Goal: Task Accomplishment & Management: Complete application form

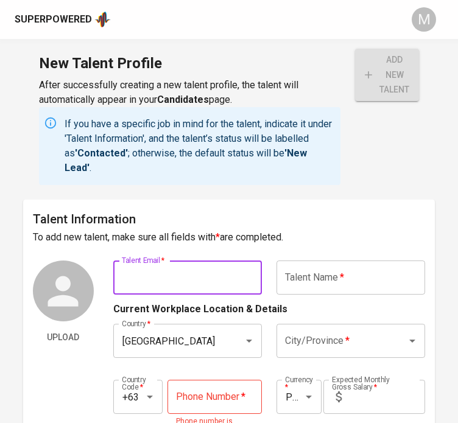
click at [200, 270] on input "text" at bounding box center [187, 277] width 148 height 34
paste input "[EMAIL_ADDRESS][DOMAIN_NAME]"
type input "[EMAIL_ADDRESS][DOMAIN_NAME]"
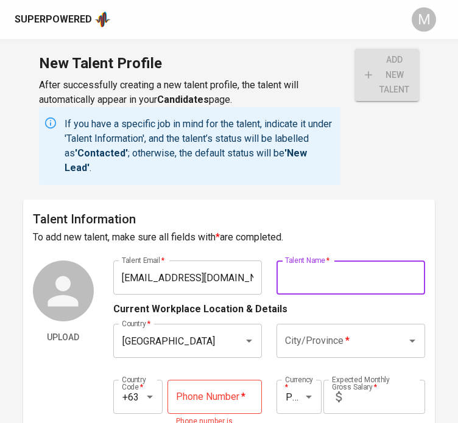
click at [345, 290] on input "text" at bounding box center [350, 277] width 148 height 34
type input "[PERSON_NAME]"
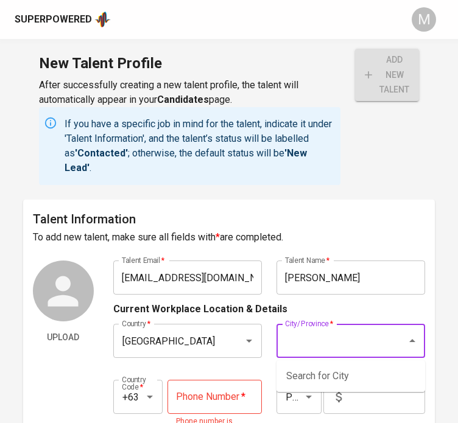
click at [380, 335] on input "City/Province   *" at bounding box center [333, 340] width 103 height 23
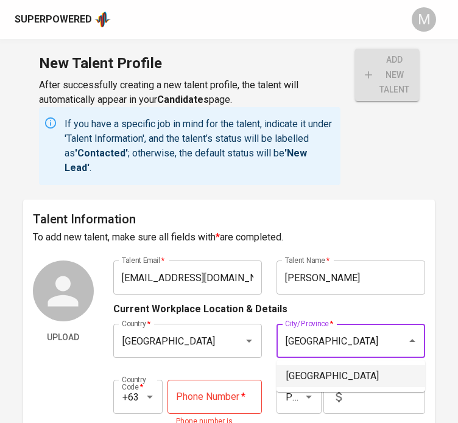
click at [349, 369] on li "[GEOGRAPHIC_DATA]" at bounding box center [350, 376] width 148 height 22
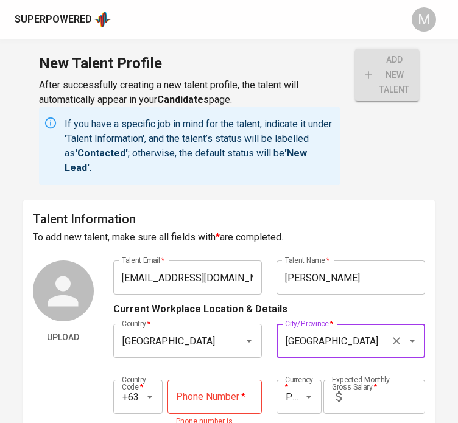
type input "[GEOGRAPHIC_DATA]"
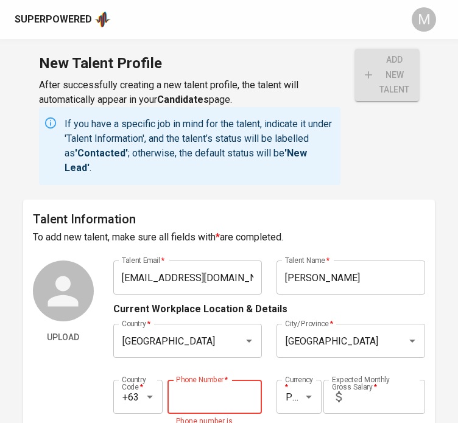
click at [238, 393] on input "tel" at bounding box center [214, 397] width 94 height 34
type input "[PHONE_NUMBER]"
click at [370, 404] on input "text" at bounding box center [385, 397] width 78 height 34
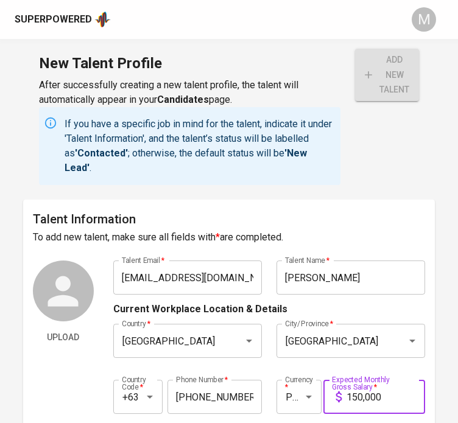
click at [358, 399] on input "150,000" at bounding box center [385, 397] width 78 height 34
click at [421, 394] on input "120,000" at bounding box center [385, 397] width 78 height 34
type input "120,000"
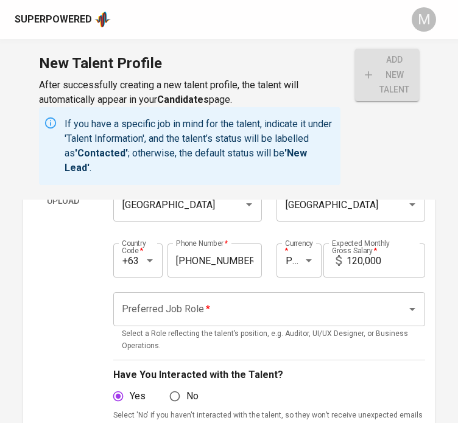
scroll to position [138, 0]
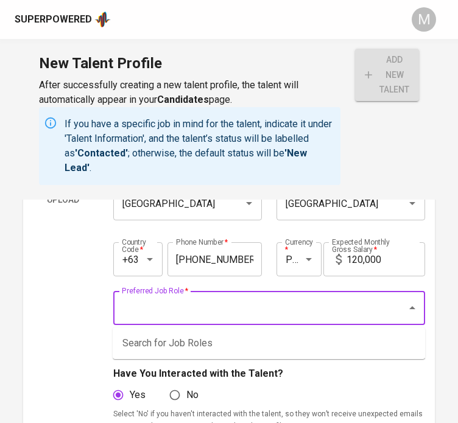
click at [357, 313] on input "Preferred Job Role   *" at bounding box center [252, 307] width 267 height 23
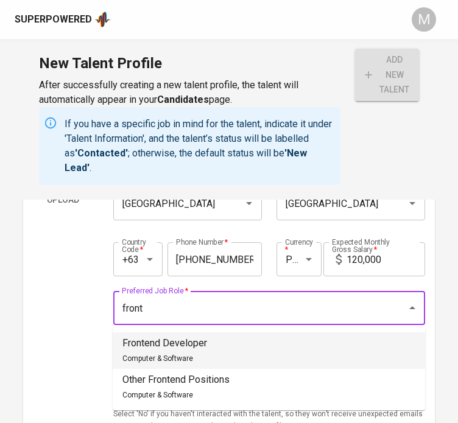
click at [324, 341] on li "Frontend Developer Computer & Software" at bounding box center [269, 350] width 312 height 37
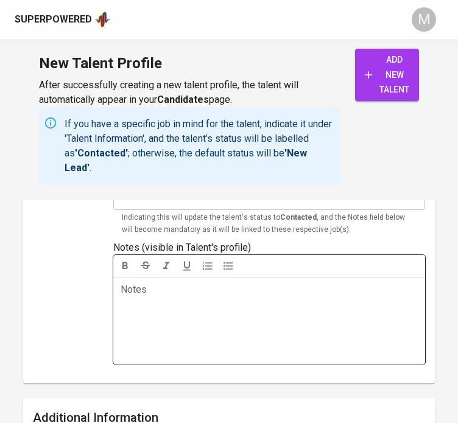
scroll to position [667, 0]
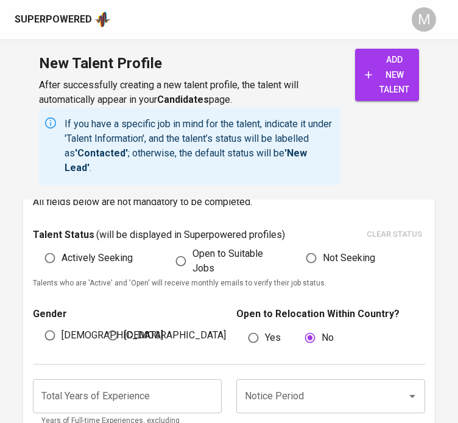
type input "Frontend Developer"
click at [199, 256] on span "Open to Suitable Jobs" at bounding box center [232, 260] width 80 height 29
click at [192, 256] on input "Open to Suitable Jobs" at bounding box center [180, 260] width 23 height 23
radio input "true"
click at [73, 332] on span "[DEMOGRAPHIC_DATA]" at bounding box center [112, 335] width 102 height 15
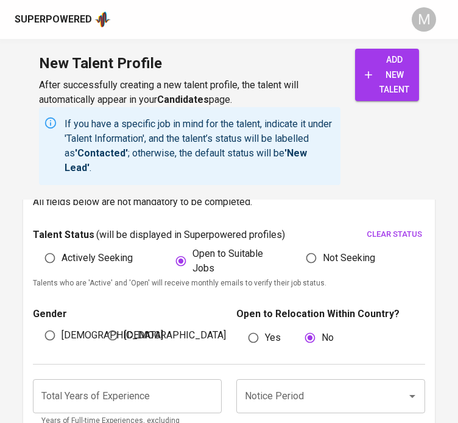
click at [61, 332] on input "[DEMOGRAPHIC_DATA]" at bounding box center [49, 335] width 23 height 23
radio input "true"
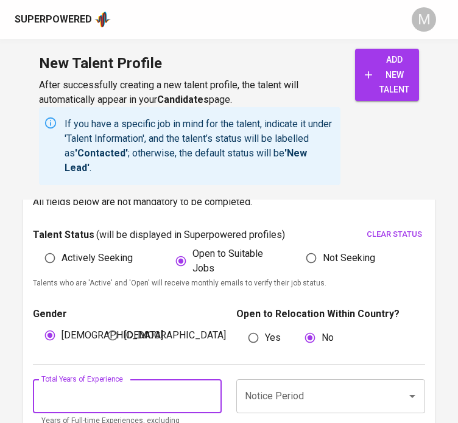
click at [127, 386] on input "number" at bounding box center [127, 396] width 189 height 34
type input "3"
click at [356, 406] on input "Notice Period" at bounding box center [314, 396] width 144 height 23
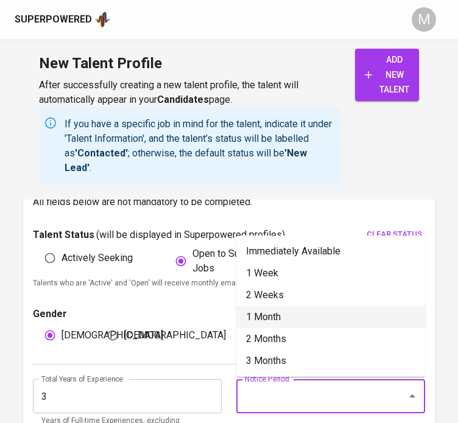
click at [295, 317] on li "1 Month" at bounding box center [330, 317] width 189 height 22
type input "1 Month"
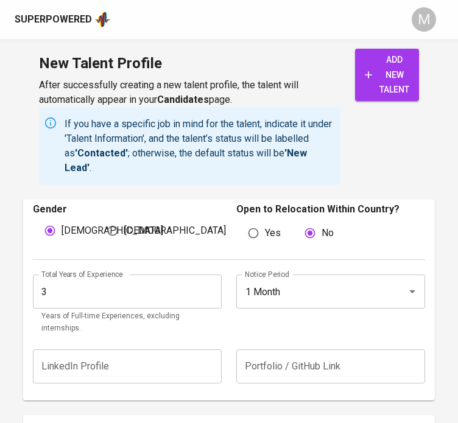
scroll to position [971, 0]
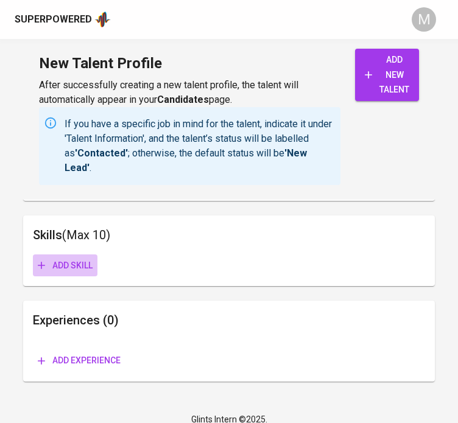
click at [68, 258] on span "Add skill" at bounding box center [65, 265] width 55 height 15
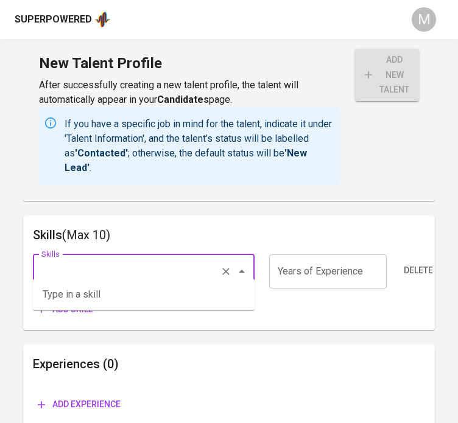
click at [112, 265] on input "Skills" at bounding box center [126, 271] width 176 height 23
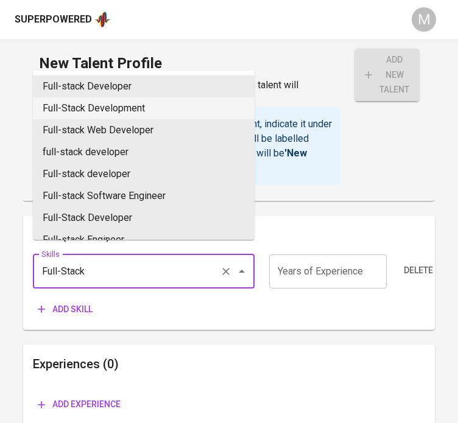
click at [153, 106] on li "Full-Stack Development" at bounding box center [143, 108] width 221 height 22
type input "Full-Stack Development"
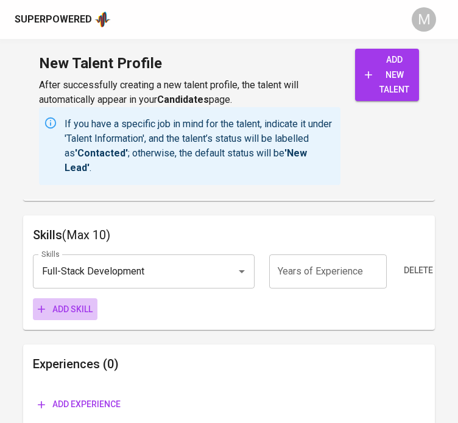
click at [55, 302] on span "Add skill" at bounding box center [65, 309] width 55 height 15
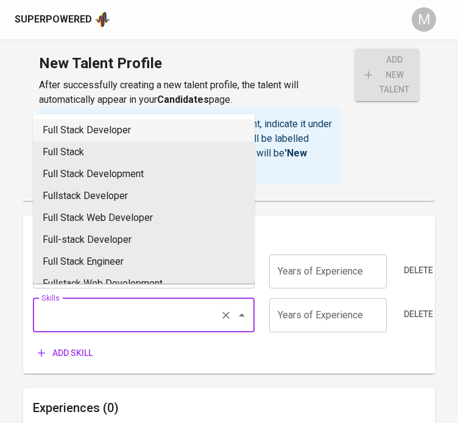
click at [90, 304] on input "Skills" at bounding box center [126, 315] width 176 height 23
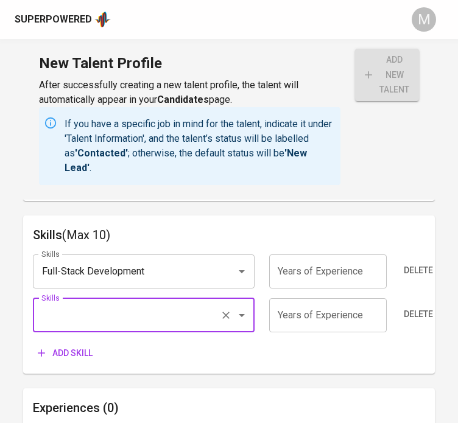
click at [136, 306] on input "Skills" at bounding box center [126, 315] width 176 height 23
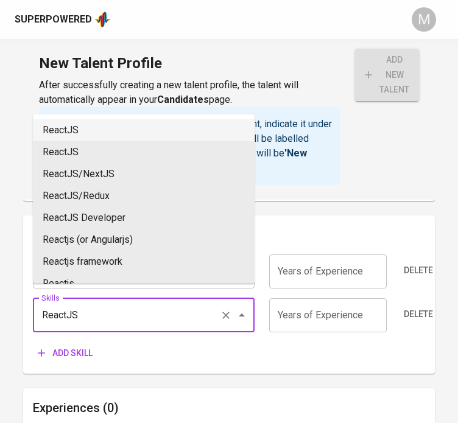
click at [75, 133] on li "ReactJS" at bounding box center [143, 130] width 221 height 22
type input "ReactJS"
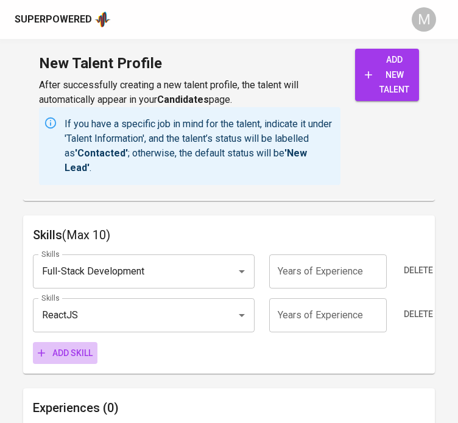
click at [73, 349] on button "Add skill" at bounding box center [65, 353] width 64 height 23
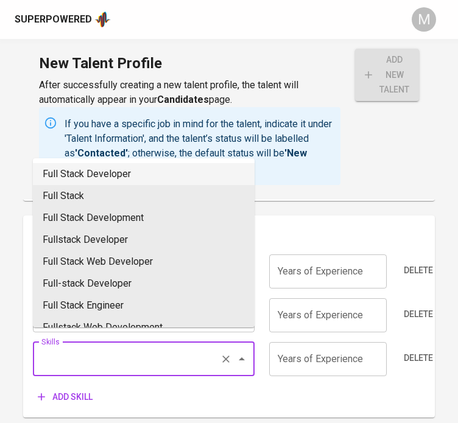
click at [96, 349] on input "Skills" at bounding box center [126, 358] width 176 height 23
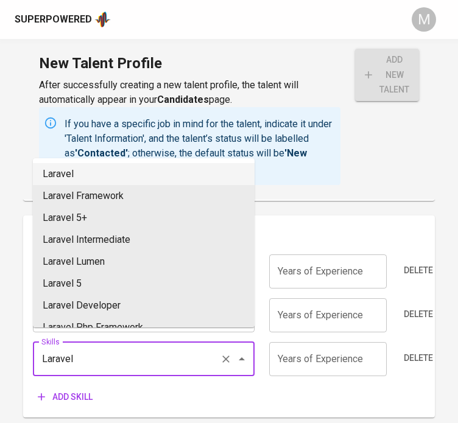
click at [78, 183] on li "Laravel" at bounding box center [143, 174] width 221 height 22
type input "Laravel"
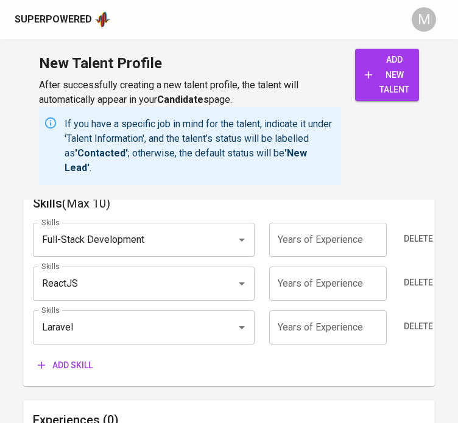
scroll to position [1003, 0]
click at [86, 358] on span "Add skill" at bounding box center [65, 365] width 55 height 15
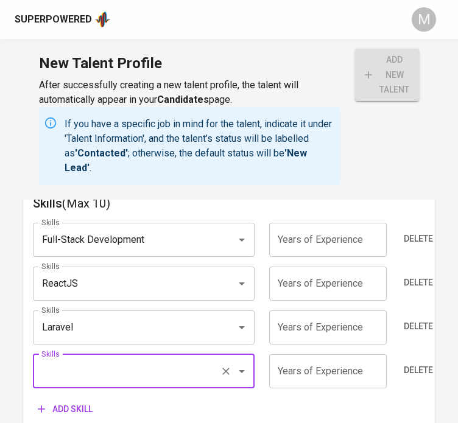
click at [96, 360] on input "Skills" at bounding box center [126, 371] width 176 height 23
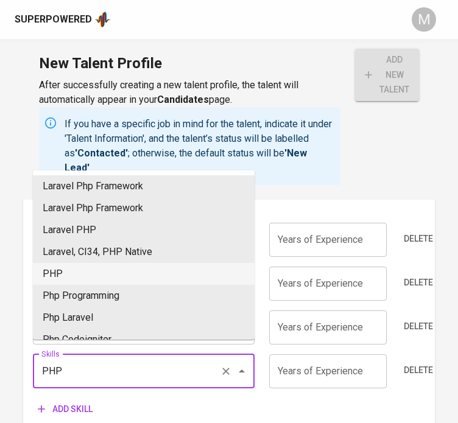
click at [83, 270] on li "PHP" at bounding box center [143, 274] width 221 height 22
type input "PHP"
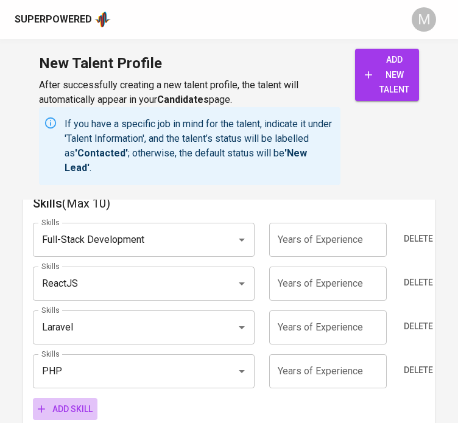
click at [70, 402] on span "Add skill" at bounding box center [65, 409] width 55 height 15
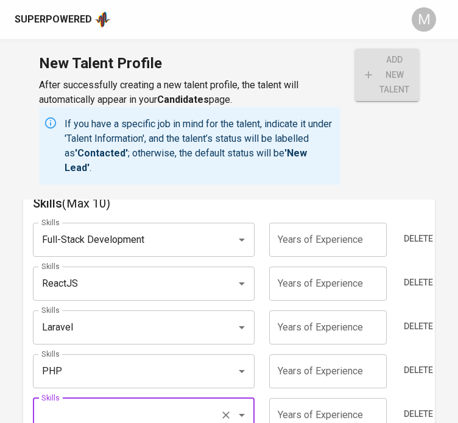
click at [90, 398] on div "Skills" at bounding box center [143, 415] width 221 height 34
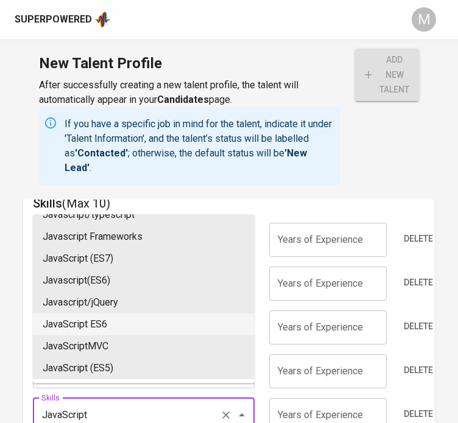
scroll to position [0, 0]
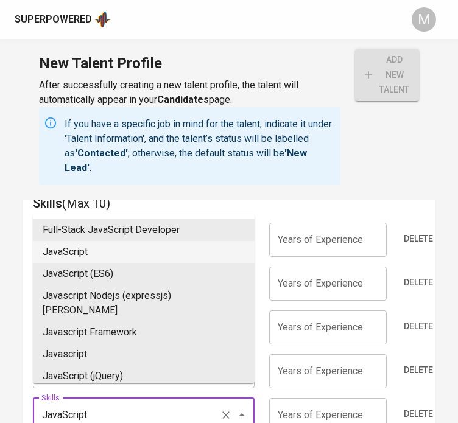
click at [97, 247] on li "JavaScript" at bounding box center [143, 252] width 221 height 22
type input "JavaScript"
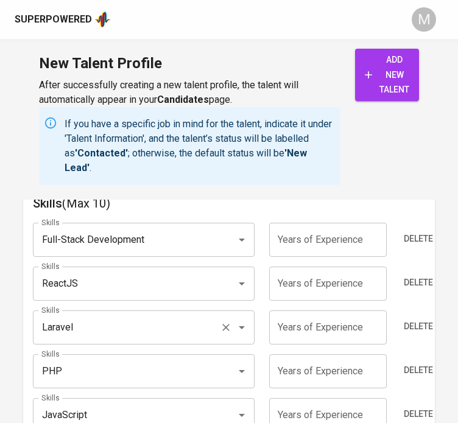
scroll to position [1107, 0]
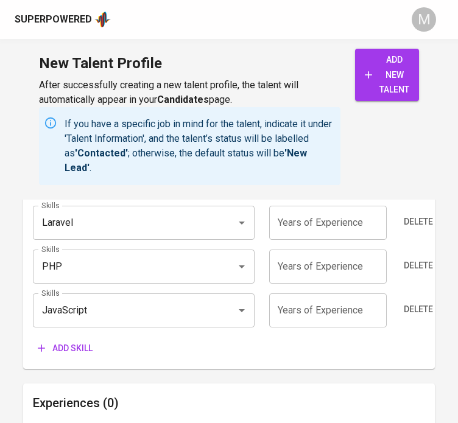
click at [95, 337] on button "Add skill" at bounding box center [65, 348] width 64 height 23
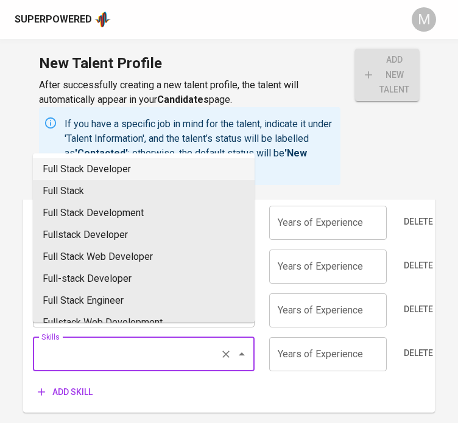
click at [110, 343] on input "Skills" at bounding box center [126, 354] width 176 height 23
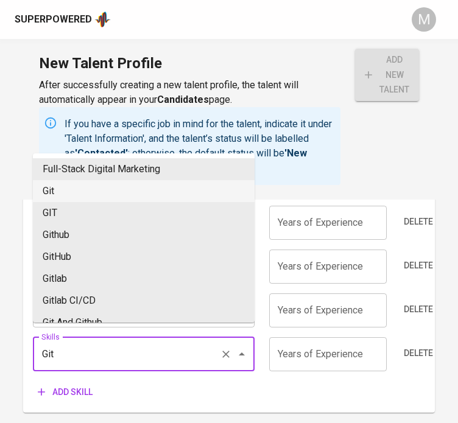
click at [58, 189] on li "Git" at bounding box center [143, 191] width 221 height 22
type input "Git"
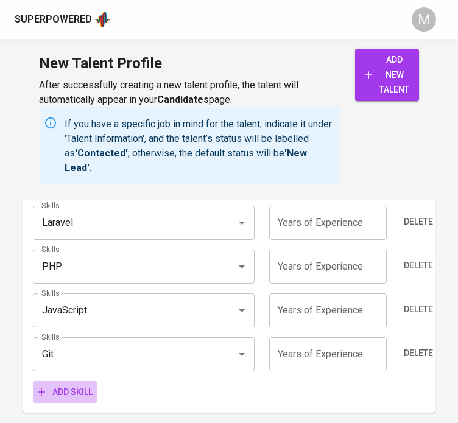
click at [63, 385] on span "Add skill" at bounding box center [65, 392] width 55 height 15
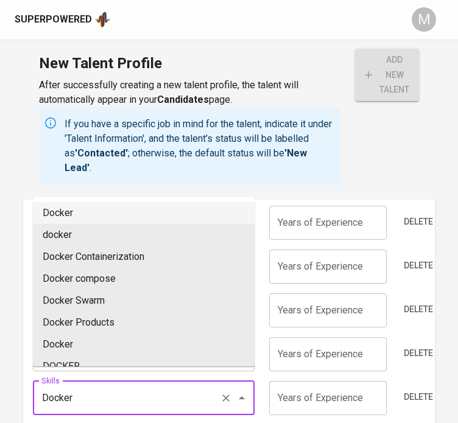
click at [74, 214] on li "Docker" at bounding box center [143, 213] width 221 height 22
type input "Docker"
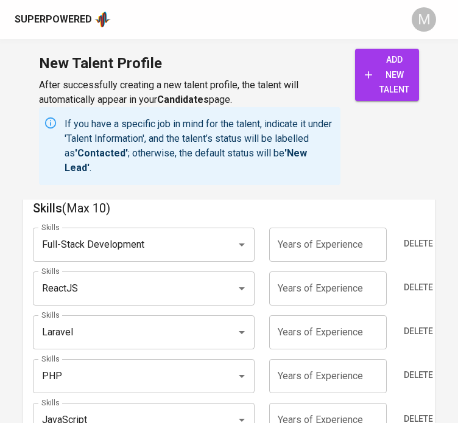
scroll to position [997, 0]
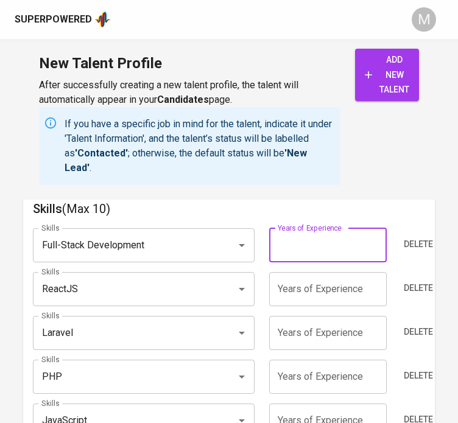
click at [332, 238] on input "number" at bounding box center [327, 245] width 117 height 34
type input "3"
click at [304, 277] on input "number" at bounding box center [327, 289] width 117 height 34
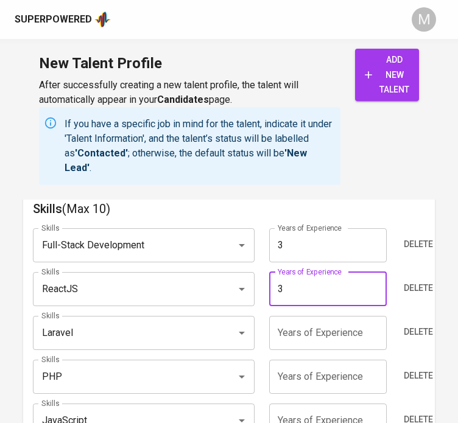
type input "3"
click at [301, 318] on input "3" at bounding box center [327, 333] width 117 height 34
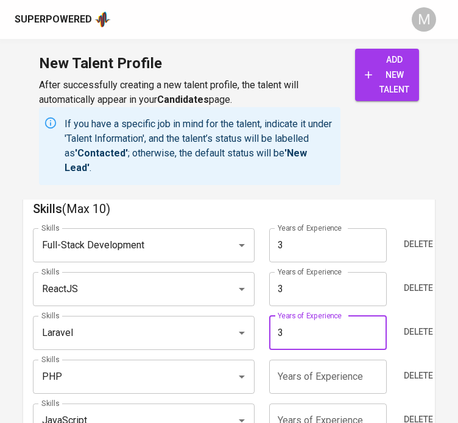
type input "3"
click at [298, 360] on input "3" at bounding box center [327, 377] width 117 height 34
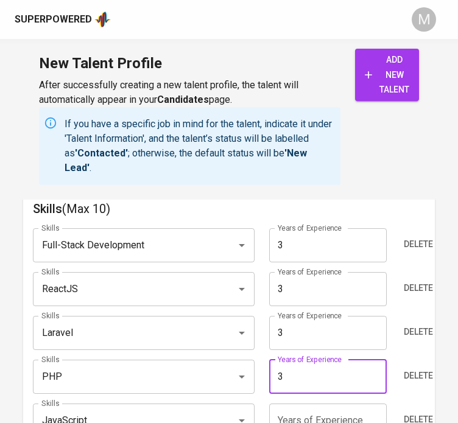
type input "3"
click at [362, 170] on div "add new talent" at bounding box center [387, 117] width 64 height 136
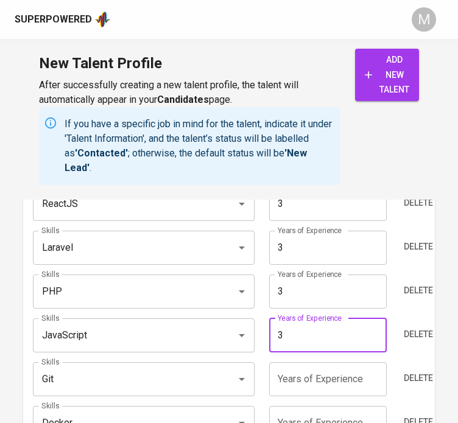
click at [316, 329] on input "3" at bounding box center [327, 335] width 117 height 34
type input "3"
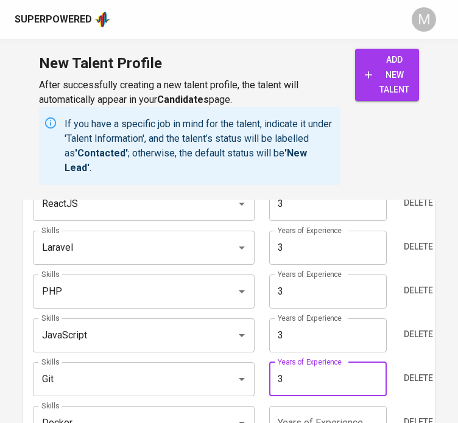
click at [308, 366] on input "3" at bounding box center [327, 379] width 117 height 34
type input "3"
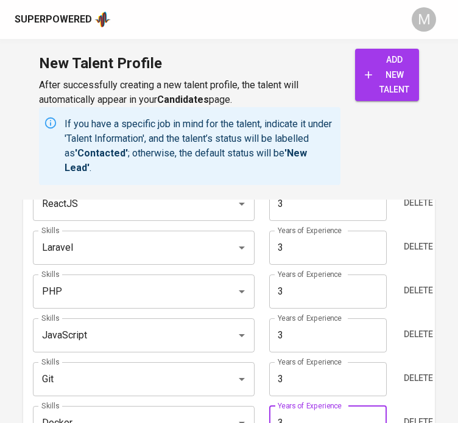
click at [294, 411] on input "3" at bounding box center [327, 423] width 117 height 34
type input "3"
click at [372, 177] on div "add new talent" at bounding box center [387, 117] width 64 height 136
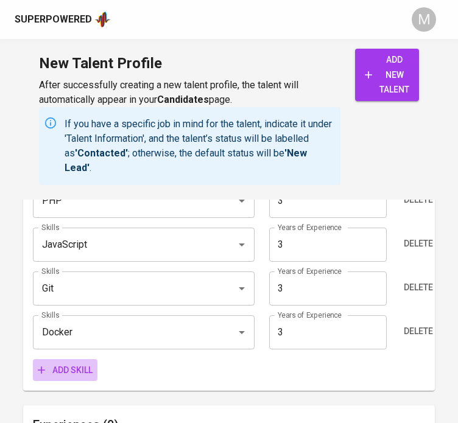
click at [68, 363] on span "Add skill" at bounding box center [65, 370] width 55 height 15
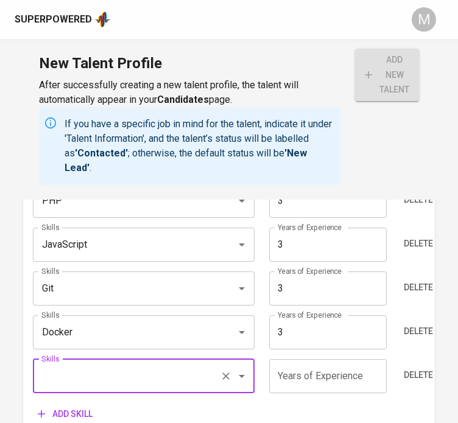
click at [89, 364] on input "Skills" at bounding box center [126, 375] width 176 height 23
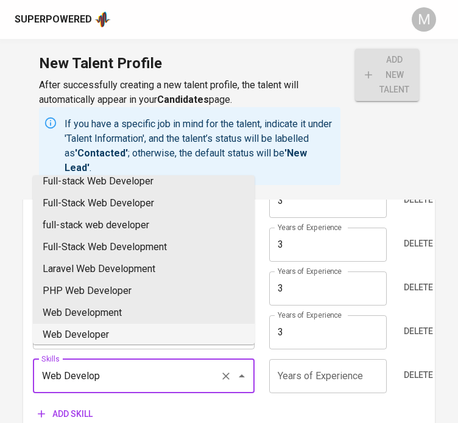
scroll to position [124, 0]
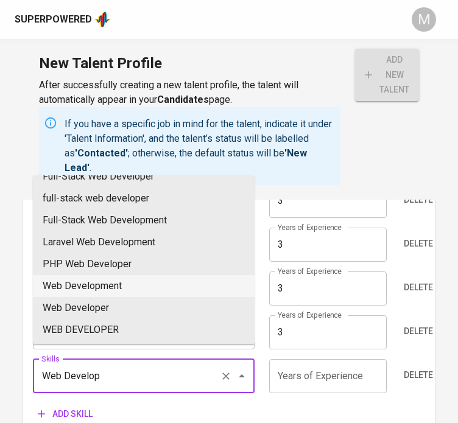
click at [136, 280] on li "Web Development" at bounding box center [143, 286] width 221 height 22
type input "Web Development"
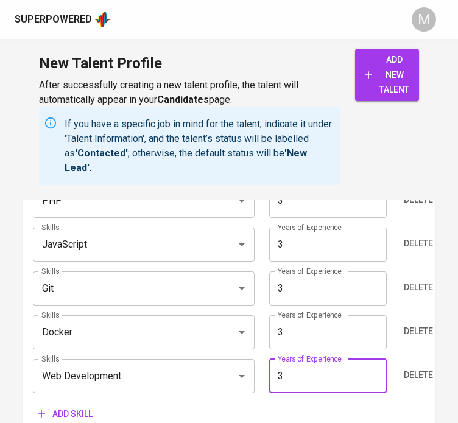
click at [325, 363] on input "3" at bounding box center [327, 376] width 117 height 34
type input "3"
click at [325, 406] on div "Add skill" at bounding box center [229, 414] width 392 height 23
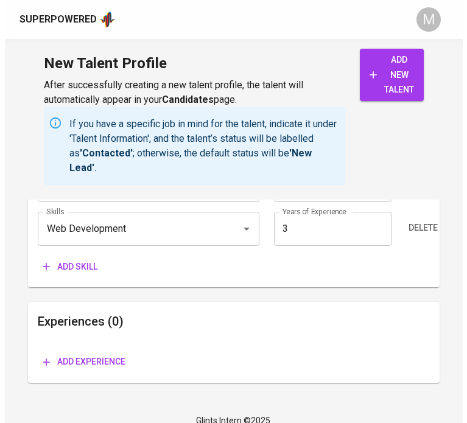
scroll to position [1322, 0]
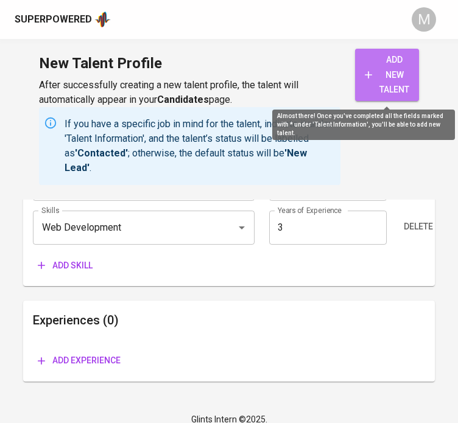
click at [402, 68] on span "add new talent" at bounding box center [386, 74] width 44 height 45
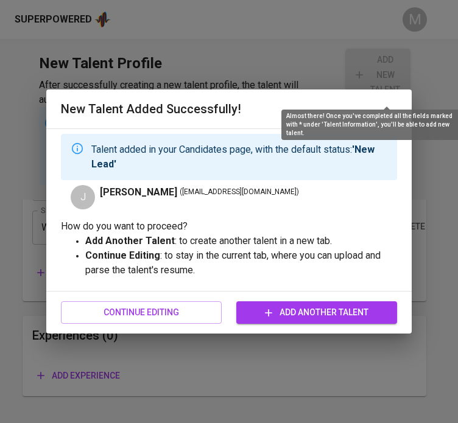
type input "Web Development"
type input "Docker"
type input "Git"
type input "JavaScript"
type input "PHP"
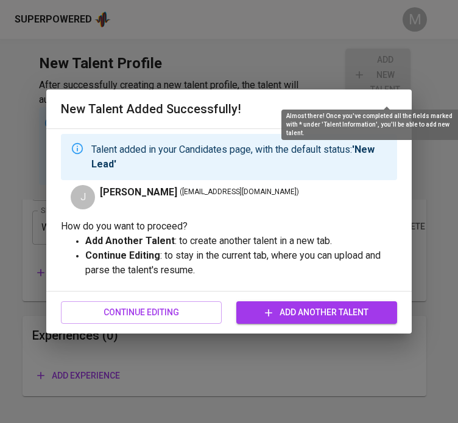
type input "Laravel"
type input "React.js"
type input "Full-Stack Development"
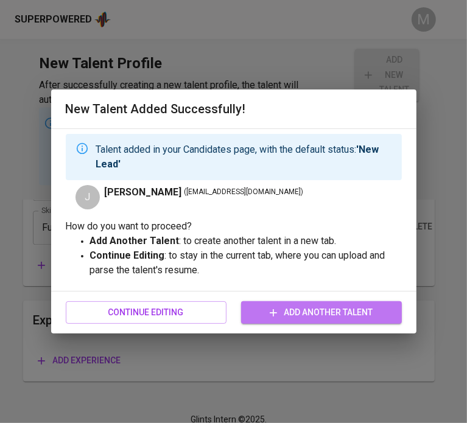
click at [278, 315] on span "Add Another Talent" at bounding box center [321, 312] width 141 height 15
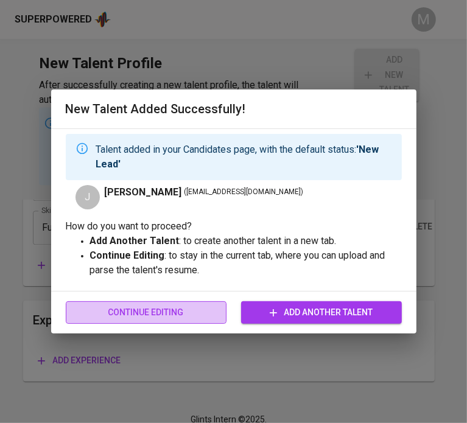
click at [183, 308] on span "Continue Editing" at bounding box center [145, 312] width 141 height 15
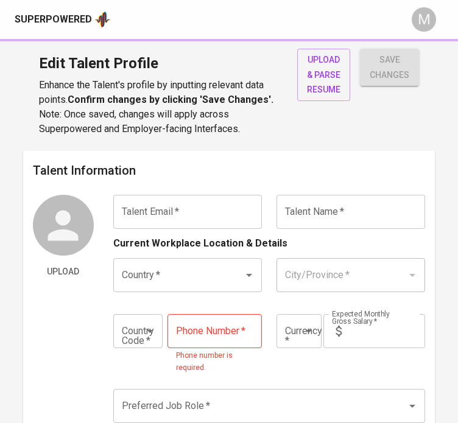
type input "[EMAIL_ADDRESS][DOMAIN_NAME]"
type input "[PERSON_NAME]"
type input "[GEOGRAPHIC_DATA]"
type input "+63"
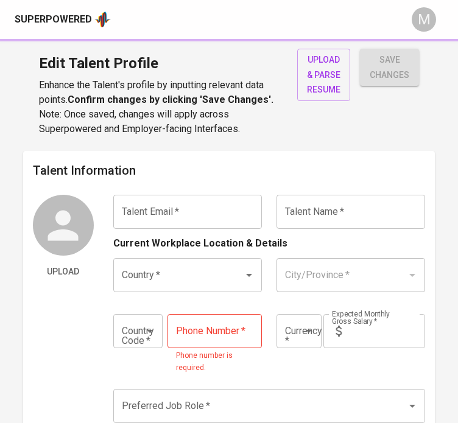
type input "[PHONE_NUMBER]"
type input "PHP"
type input "120,000"
type input "Frontend Developer"
radio input "true"
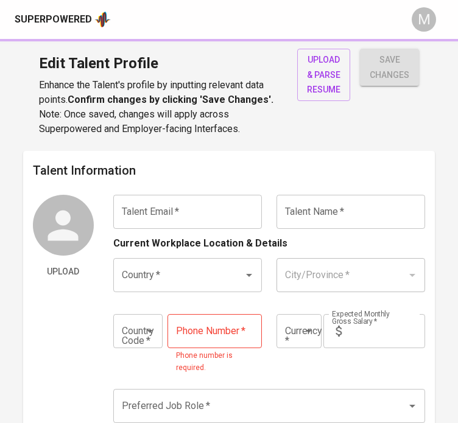
radio input "true"
type input "3"
type input "1 Month"
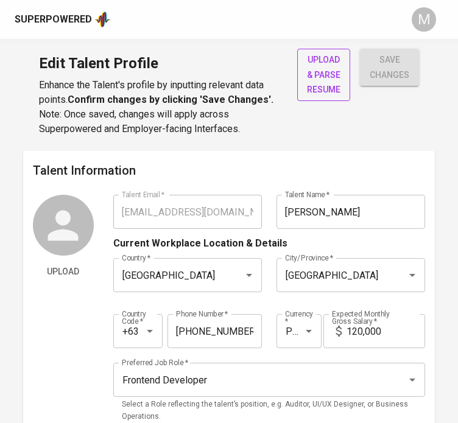
click at [326, 88] on span "upload & parse resume" at bounding box center [323, 74] width 33 height 45
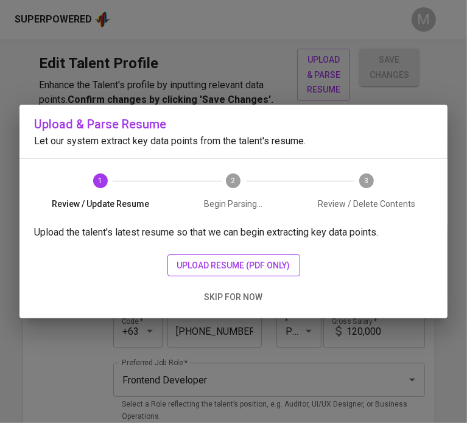
click at [229, 254] on button "upload resume (pdf only)" at bounding box center [233, 265] width 133 height 23
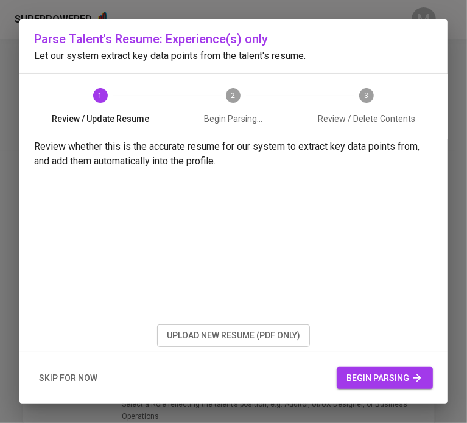
click at [380, 371] on span "begin parsing" at bounding box center [384, 378] width 77 height 15
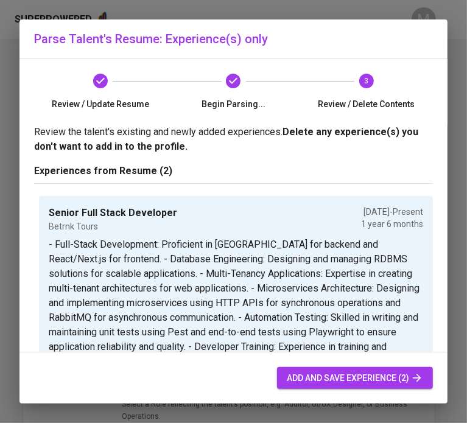
click at [345, 383] on span "add and save experience (2)" at bounding box center [355, 378] width 136 height 15
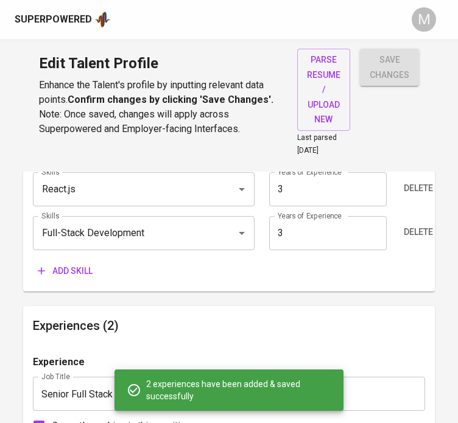
scroll to position [960, 0]
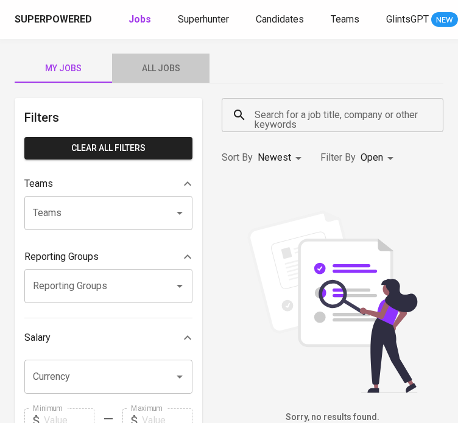
click at [148, 80] on button "All Jobs" at bounding box center [160, 68] width 97 height 29
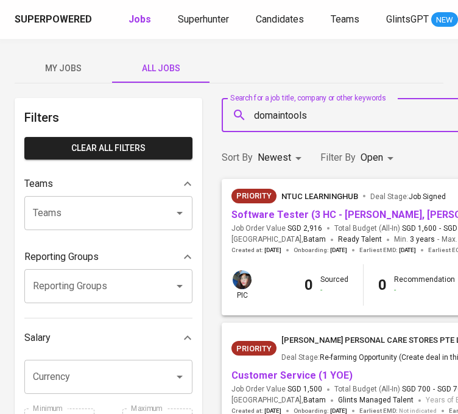
type input "domaintools"
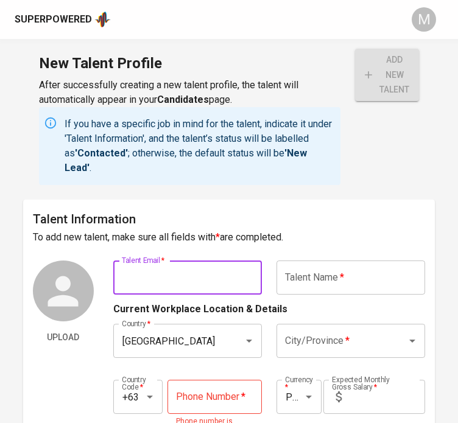
click at [191, 275] on input "text" at bounding box center [187, 277] width 148 height 34
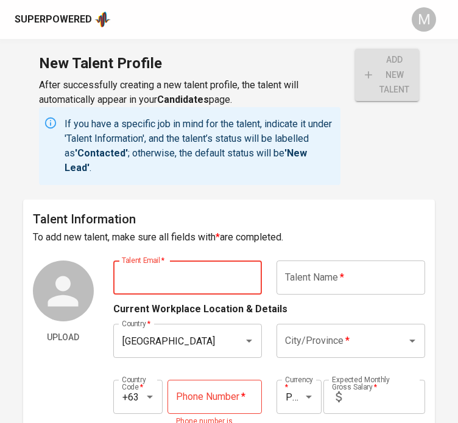
click at [222, 281] on input "text" at bounding box center [187, 277] width 148 height 34
paste input "kertnik@gmail.com"
type input "kertnik@gmail.com"
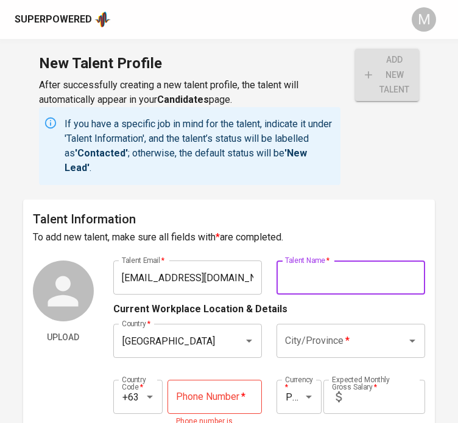
click at [318, 281] on input "text" at bounding box center [350, 277] width 148 height 34
type input "Kert Rey Nikko Lumahang"
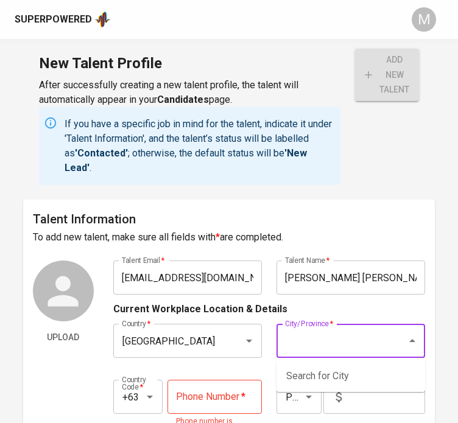
click at [348, 350] on input "City/Province   *" at bounding box center [333, 340] width 103 height 23
click at [358, 338] on input "95000" at bounding box center [333, 340] width 103 height 23
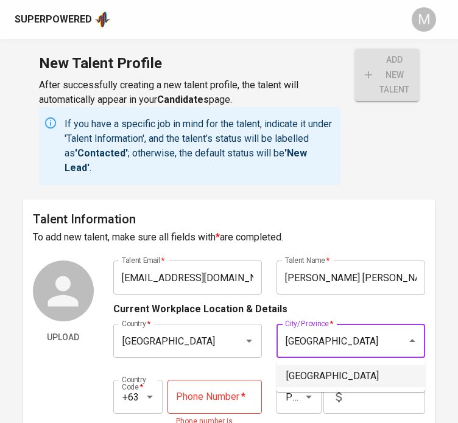
click at [358, 368] on li "[GEOGRAPHIC_DATA]" at bounding box center [350, 376] width 148 height 22
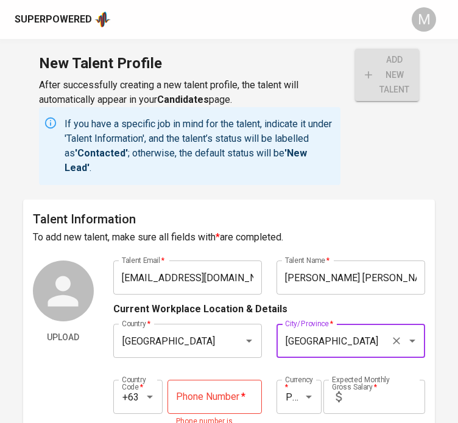
type input "[GEOGRAPHIC_DATA]"
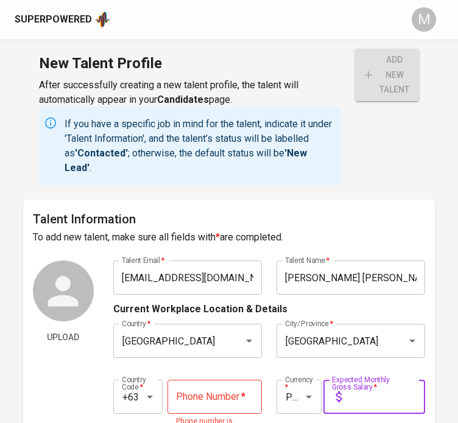
click at [346, 402] on input "text" at bounding box center [385, 397] width 78 height 34
type input "95,000"
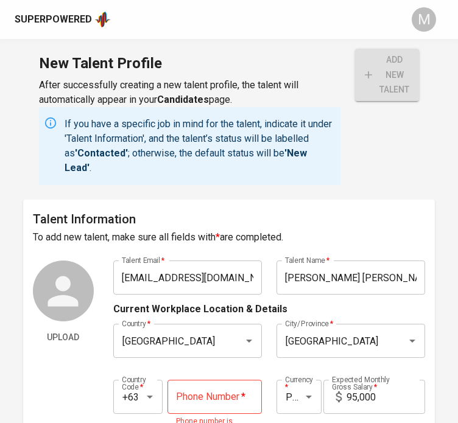
click at [219, 378] on div "Country Code   * +63 Country Code * Phone Number   * Phone Number * Phone numbe…" at bounding box center [269, 406] width 312 height 82
click at [225, 392] on input "tel" at bounding box center [214, 397] width 94 height 34
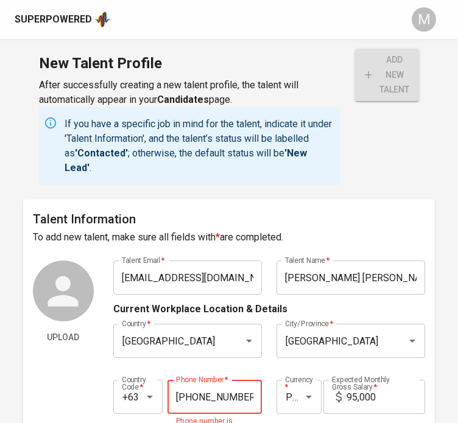
type input "965-402-0110"
click at [264, 369] on div "Country Code   * +63 Country Code * Phone Number   * 965-402-0110 Phone Number …" at bounding box center [269, 393] width 312 height 56
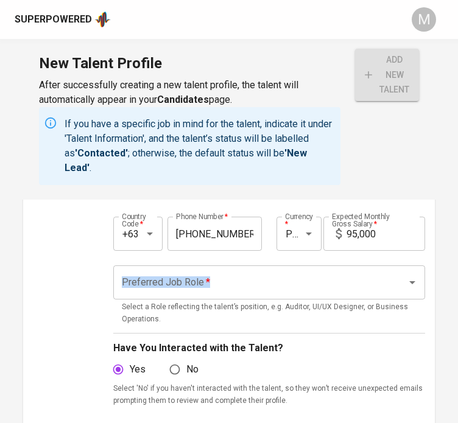
drag, startPoint x: 207, startPoint y: 264, endPoint x: 221, endPoint y: 284, distance: 24.3
click at [221, 284] on div "Preferred Job Role   * Preferred Job Role * Select a Role reflecting the talent…" at bounding box center [269, 295] width 312 height 75
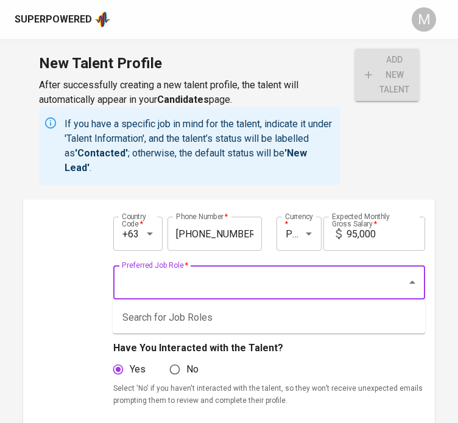
click at [221, 284] on input "Preferred Job Role   *" at bounding box center [252, 282] width 267 height 23
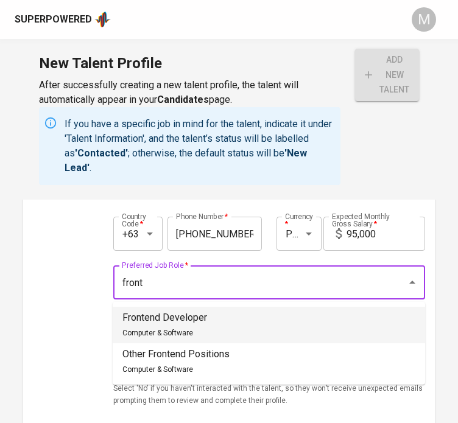
click at [209, 329] on li "Frontend Developer Computer & Software" at bounding box center [269, 325] width 312 height 37
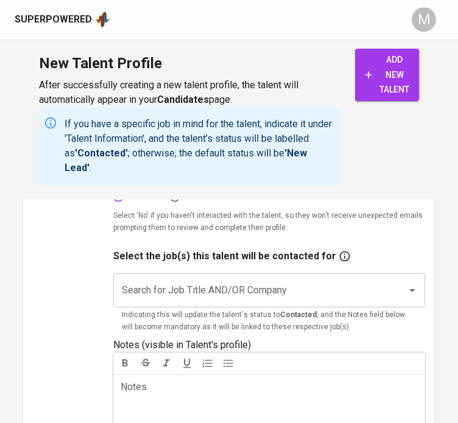
scroll to position [567, 0]
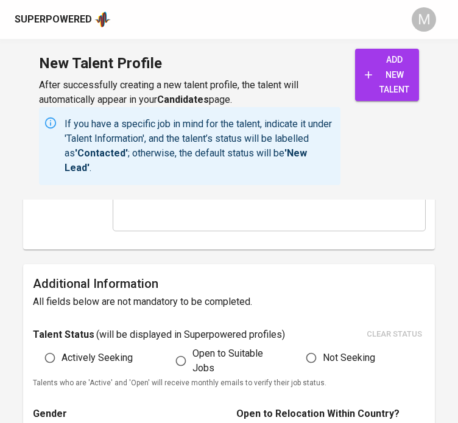
type input "Frontend Developer"
click at [191, 350] on input "Open to Suitable Jobs" at bounding box center [180, 360] width 23 height 23
radio input "true"
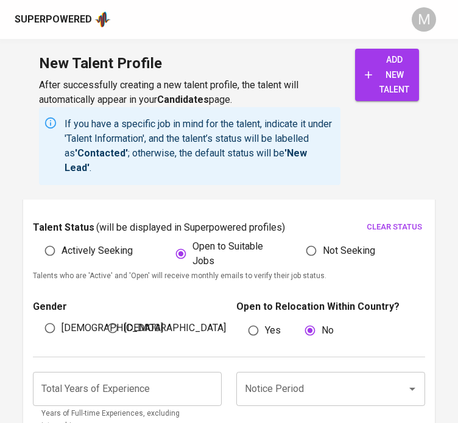
scroll to position [681, 0]
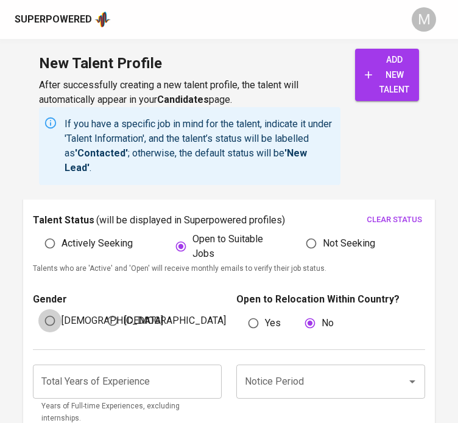
click at [55, 321] on input "[DEMOGRAPHIC_DATA]" at bounding box center [49, 320] width 23 height 23
radio input "true"
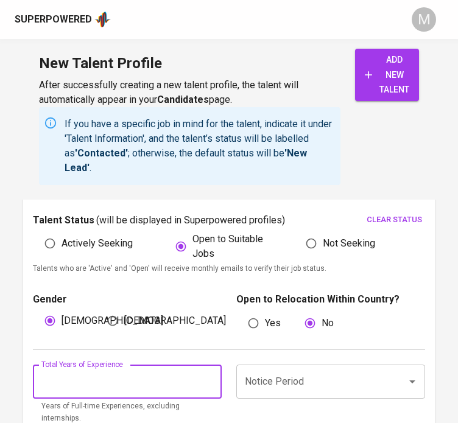
click at [114, 383] on input "number" at bounding box center [127, 381] width 189 height 34
type input "4"
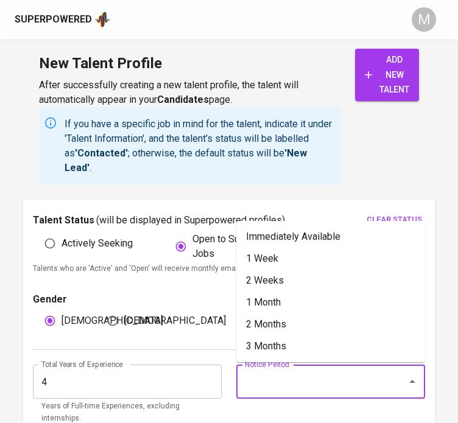
click at [267, 384] on input "Notice Period" at bounding box center [314, 381] width 144 height 23
click at [299, 240] on li "Immediately Available" at bounding box center [330, 237] width 189 height 22
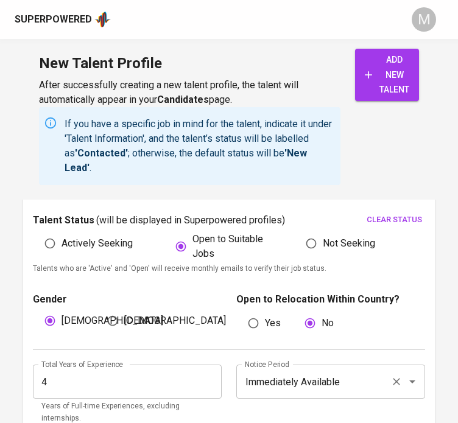
click at [304, 394] on div "Immediately Available Notice Period" at bounding box center [330, 381] width 189 height 34
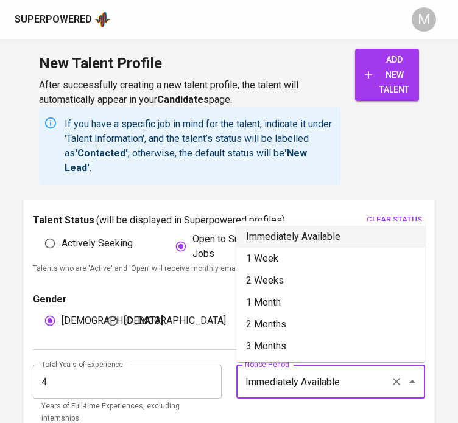
click at [353, 377] on input "Immediately Available" at bounding box center [314, 381] width 144 height 23
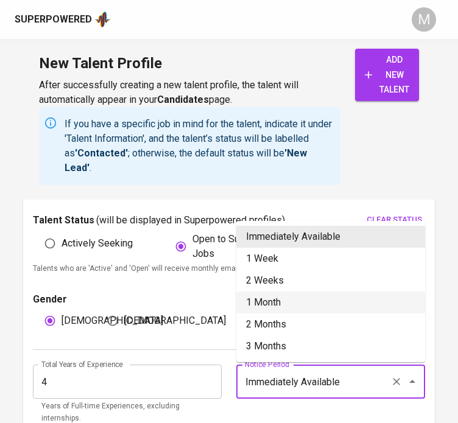
click at [291, 291] on li "1 Month" at bounding box center [330, 302] width 189 height 22
type input "1 Month"
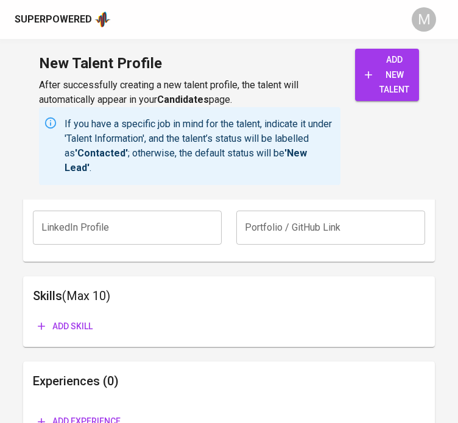
scroll to position [913, 0]
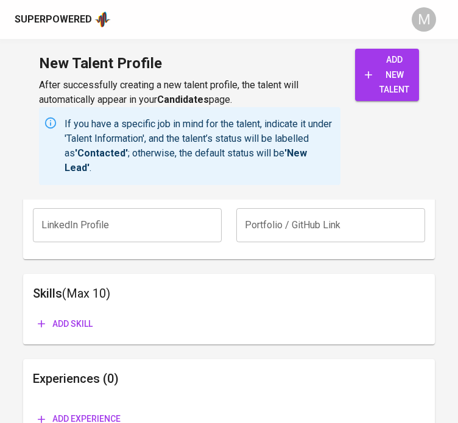
drag, startPoint x: 74, startPoint y: 322, endPoint x: 68, endPoint y: 302, distance: 21.0
click at [68, 302] on div "Skills (Max 10) Add skill" at bounding box center [229, 309] width 412 height 71
click at [68, 313] on button "Add skill" at bounding box center [65, 324] width 64 height 23
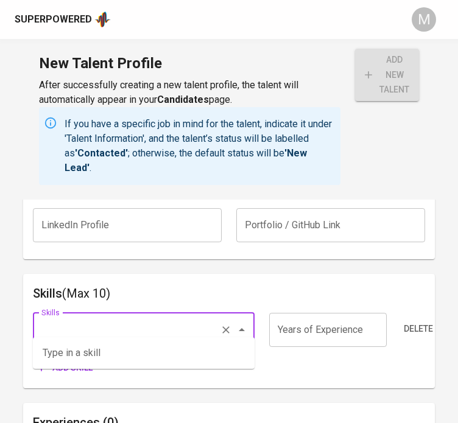
click at [91, 318] on input "Skills" at bounding box center [126, 329] width 176 height 23
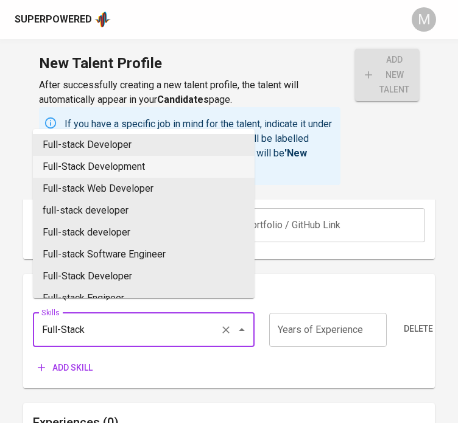
click at [121, 162] on li "Full-Stack Development" at bounding box center [143, 167] width 221 height 22
type input "Full-Stack Development"
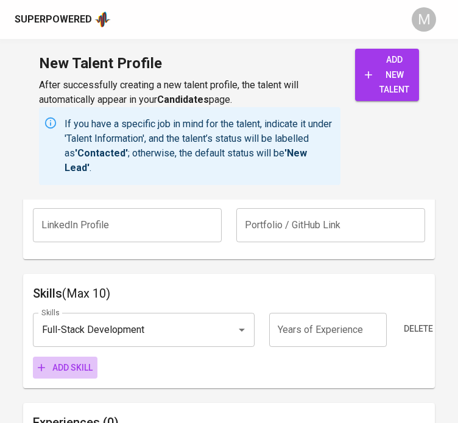
click at [75, 360] on span "Add skill" at bounding box center [65, 367] width 55 height 15
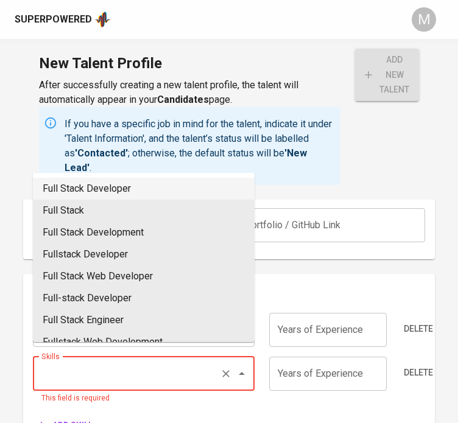
click at [162, 371] on input "Skills" at bounding box center [126, 373] width 176 height 23
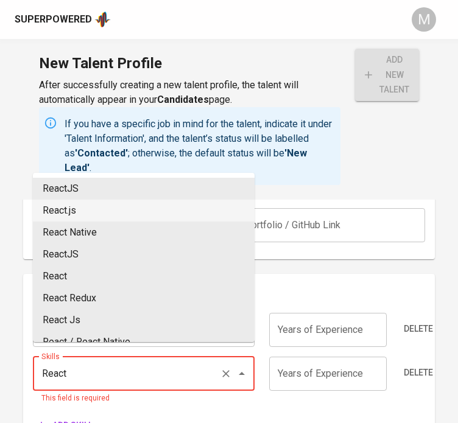
click at [97, 208] on li "React.js" at bounding box center [143, 211] width 221 height 22
type input "React.js"
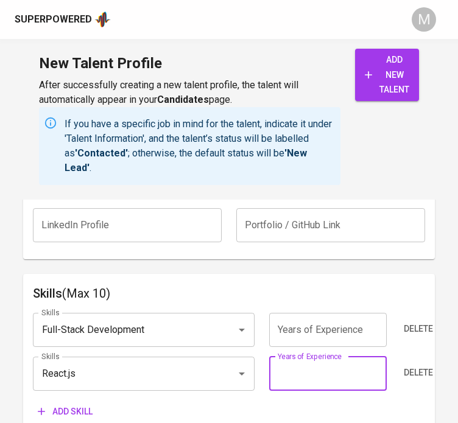
click at [285, 360] on input "number" at bounding box center [327, 374] width 117 height 34
type input "2"
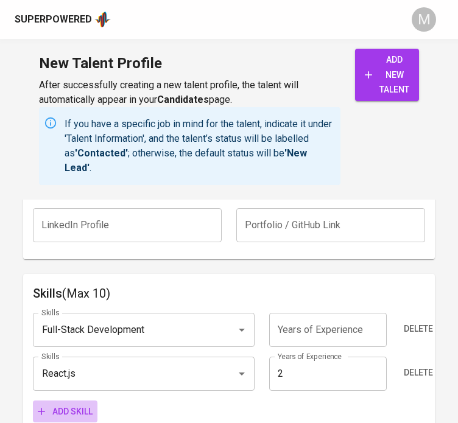
click at [67, 404] on span "Add skill" at bounding box center [65, 411] width 55 height 15
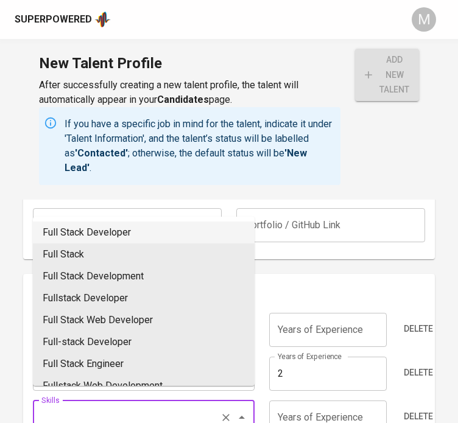
click at [78, 406] on input "Skills" at bounding box center [126, 417] width 176 height 23
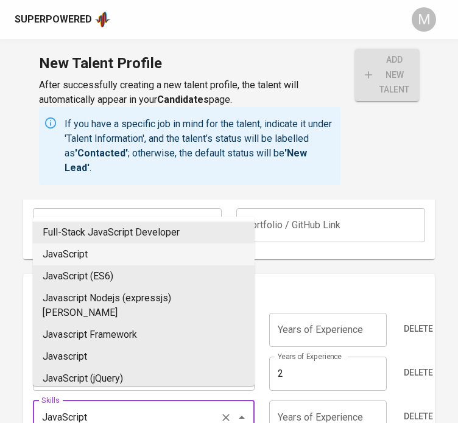
click at [94, 260] on li "JavaScript" at bounding box center [143, 254] width 221 height 22
type input "JavaScript"
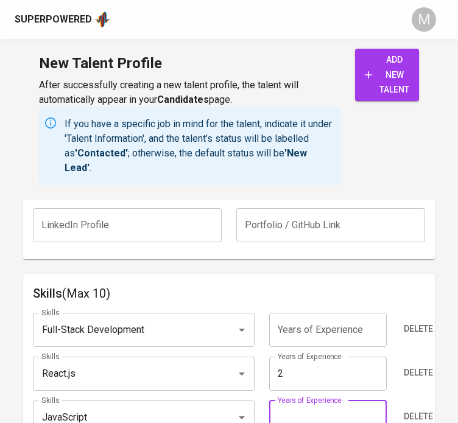
click at [312, 400] on input "number" at bounding box center [327, 417] width 117 height 34
type input "4"
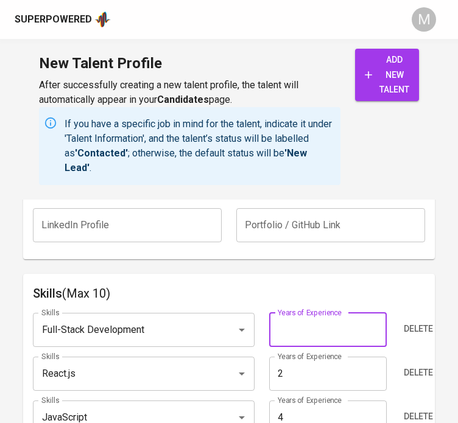
click at [304, 321] on input "number" at bounding box center [327, 330] width 117 height 34
type input "4"
click at [288, 274] on div "Skills (Max 10) Skills Full-Stack Development Skills Years of Experience 4 Year…" at bounding box center [229, 375] width 412 height 203
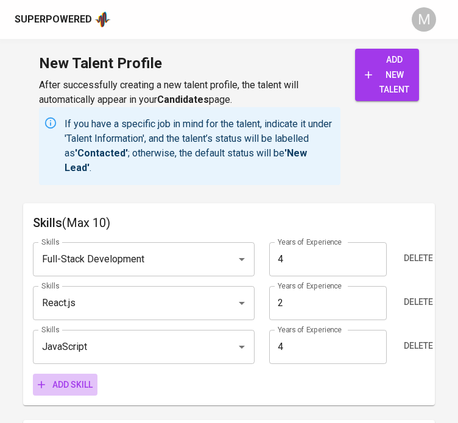
click at [74, 377] on span "Add skill" at bounding box center [65, 384] width 55 height 15
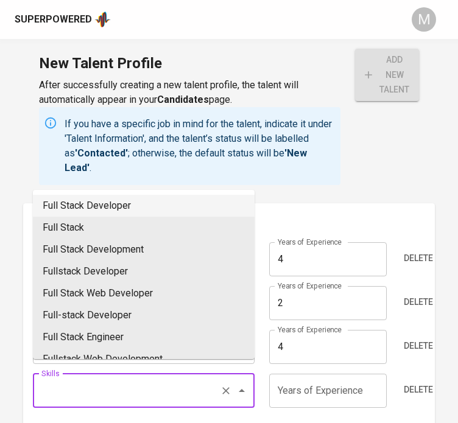
click at [84, 379] on input "Skills" at bounding box center [126, 390] width 176 height 23
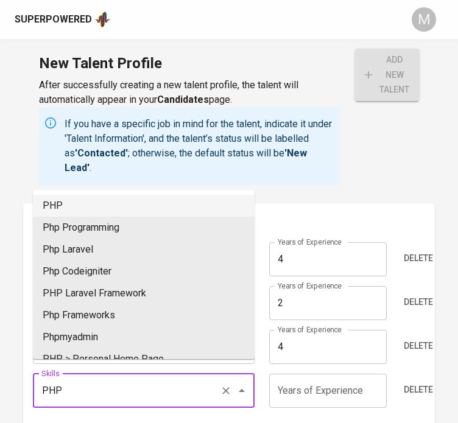
click at [82, 201] on li "PHP" at bounding box center [143, 206] width 221 height 22
type input "PHP"
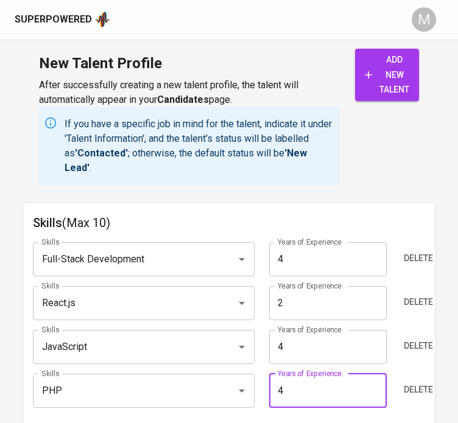
click at [302, 386] on input "4" at bounding box center [327, 391] width 117 height 34
type input "4"
click at [292, 403] on div "Skills Full-Stack Development Skills Years of Experience 4 Years of Experience …" at bounding box center [229, 335] width 392 height 207
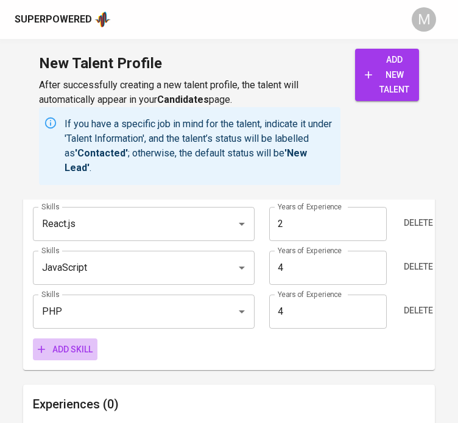
click at [74, 342] on span "Add skill" at bounding box center [65, 349] width 55 height 15
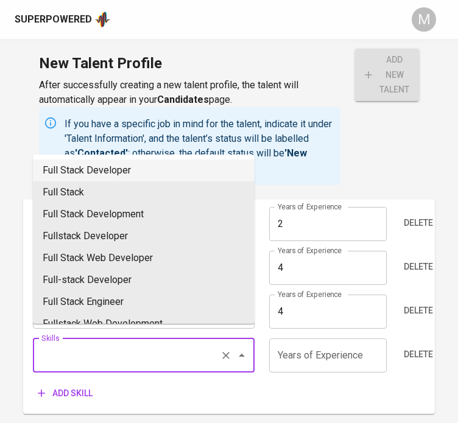
click at [96, 344] on input "Skills" at bounding box center [126, 355] width 176 height 23
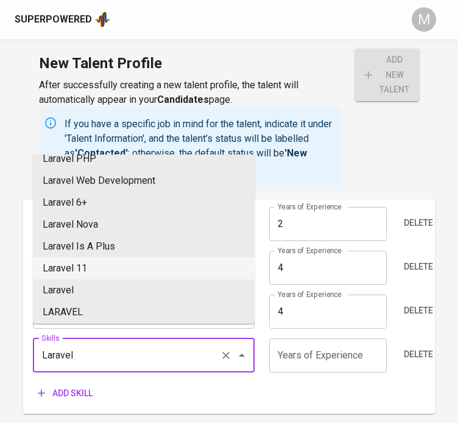
scroll to position [387, 0]
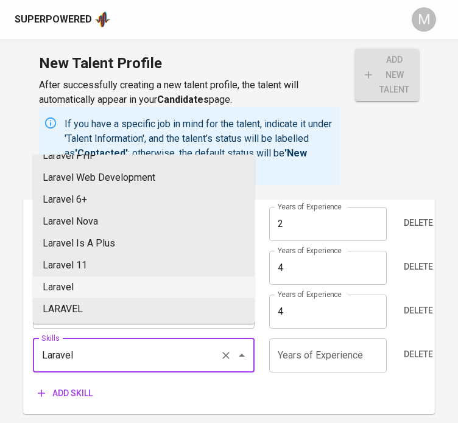
click at [106, 291] on li "Laravel" at bounding box center [143, 287] width 221 height 22
type input "Laravel"
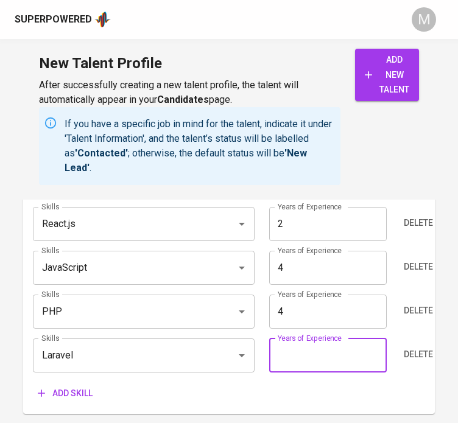
click at [324, 344] on input "number" at bounding box center [327, 355] width 117 height 34
type input "4"
click at [275, 390] on div "Add skill" at bounding box center [229, 393] width 392 height 23
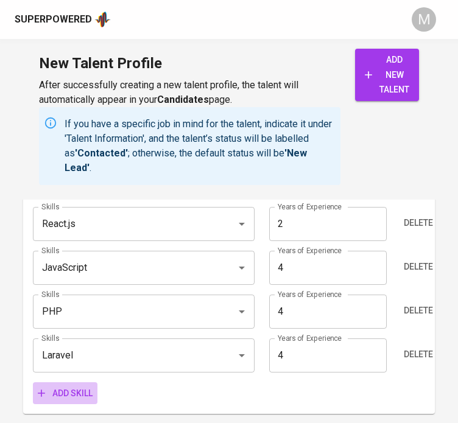
click at [76, 386] on span "Add skill" at bounding box center [65, 393] width 55 height 15
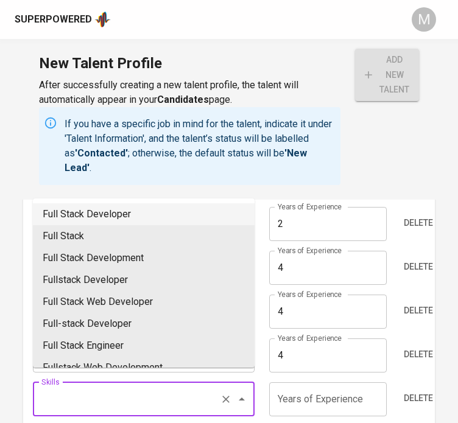
click at [110, 388] on input "Skills" at bounding box center [126, 399] width 176 height 23
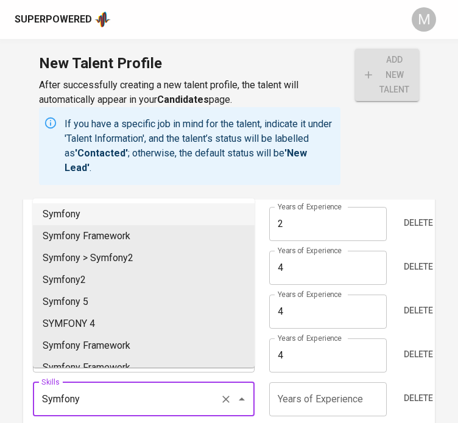
click at [70, 220] on li "Symfony" at bounding box center [143, 214] width 221 height 22
type input "Symfony"
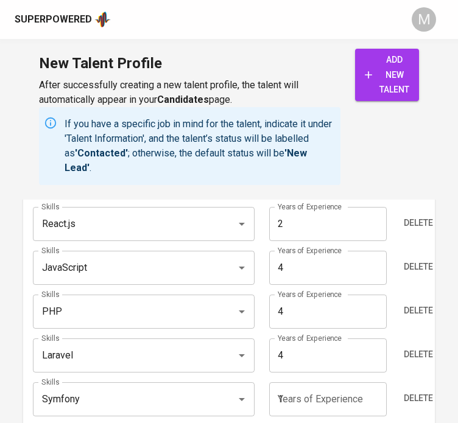
click at [296, 389] on input "1" at bounding box center [327, 399] width 117 height 34
type input "1"
click at [284, 408] on div "Skills Full-Stack Development Skills Years of Experience 4 Years of Experience …" at bounding box center [229, 300] width 392 height 295
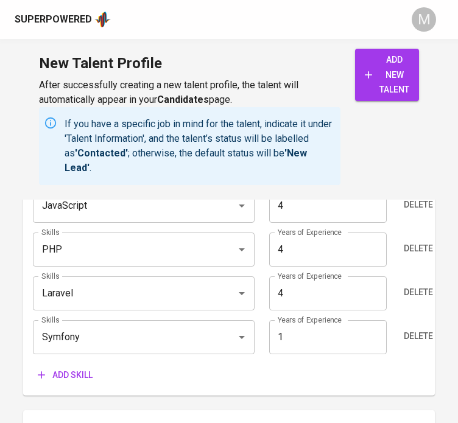
scroll to position [1128, 0]
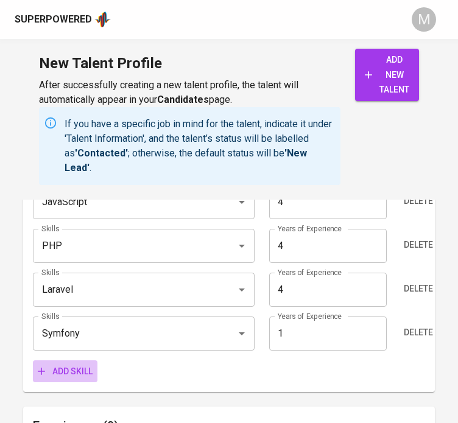
click at [57, 364] on span "Add skill" at bounding box center [65, 371] width 55 height 15
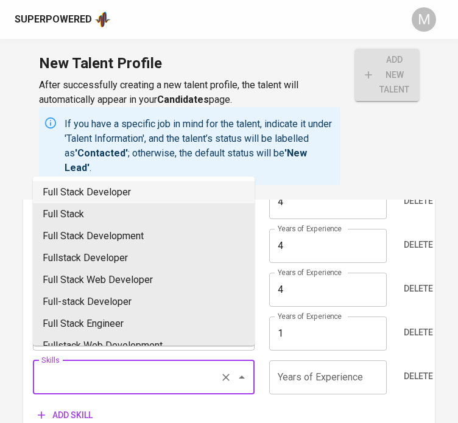
click at [79, 366] on input "Skills" at bounding box center [126, 377] width 176 height 23
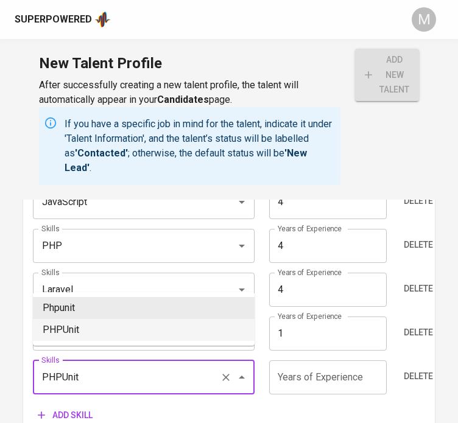
click at [85, 330] on li "PHPUnit" at bounding box center [143, 330] width 221 height 22
type input "PHPUnit"
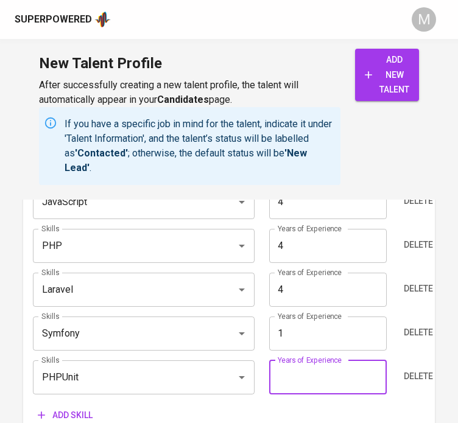
click at [296, 360] on input "number" at bounding box center [327, 377] width 117 height 34
type input "4"
click at [282, 404] on div "Add skill" at bounding box center [229, 415] width 392 height 23
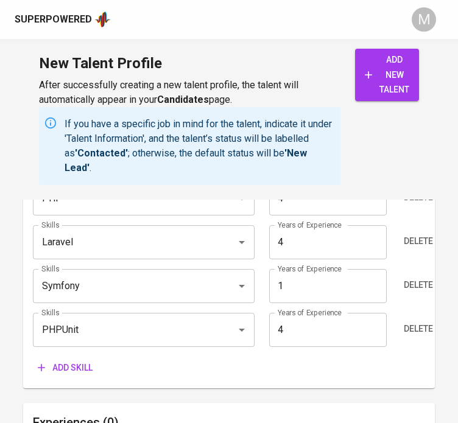
scroll to position [1179, 0]
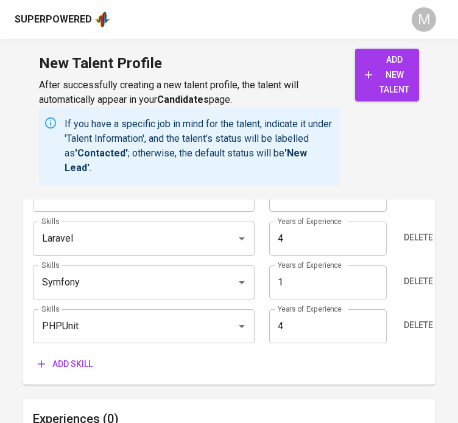
click at [82, 357] on span "Add skill" at bounding box center [65, 364] width 55 height 15
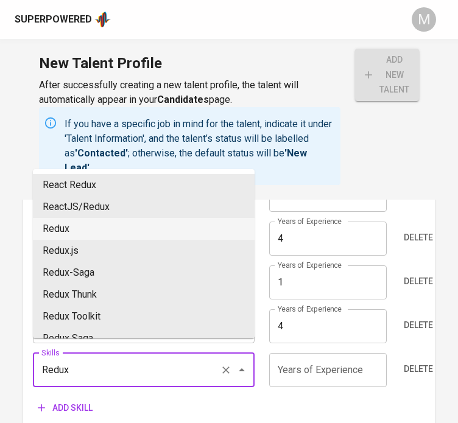
click at [83, 231] on li "Redux" at bounding box center [143, 229] width 221 height 22
type input "Redux"
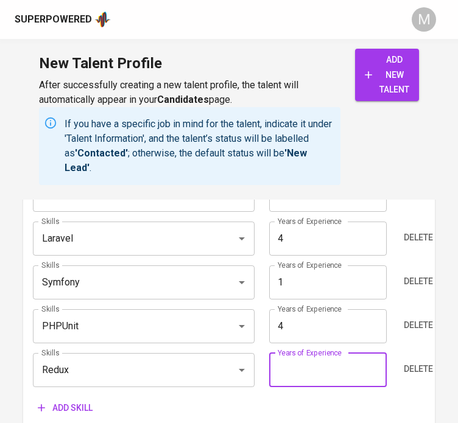
click at [315, 355] on input "number" at bounding box center [327, 370] width 117 height 34
type input "2"
click at [294, 406] on div "Skills (Max 10) Skills Full-Stack Development Skills Years of Experience 4 Year…" at bounding box center [229, 218] width 412 height 422
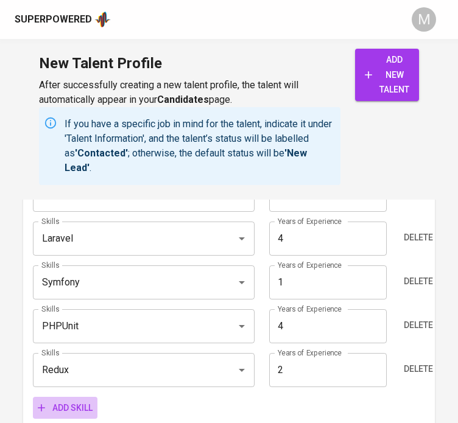
click at [62, 403] on button "Add skill" at bounding box center [65, 408] width 64 height 23
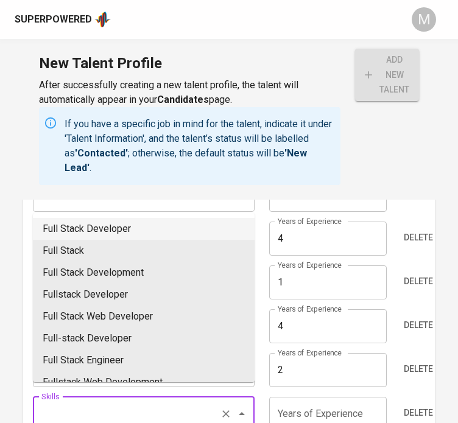
click at [91, 403] on input "Skills" at bounding box center [126, 413] width 176 height 23
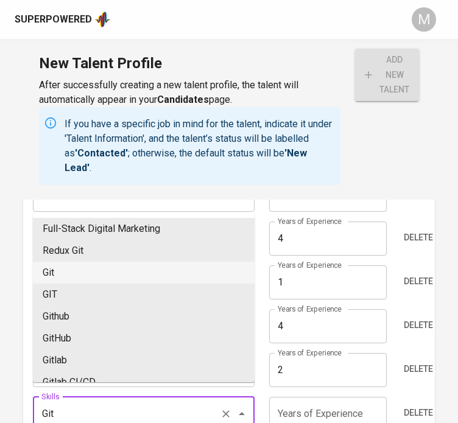
click at [80, 271] on li "Git" at bounding box center [143, 273] width 221 height 22
type input "Git"
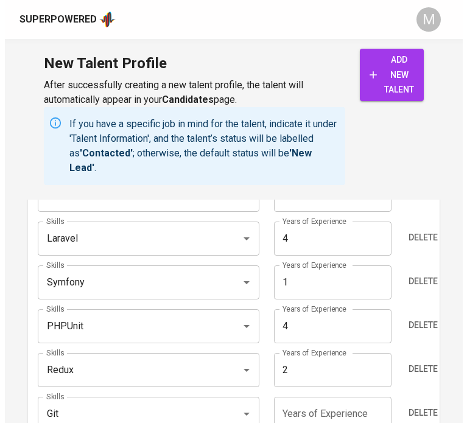
scroll to position [1284, 0]
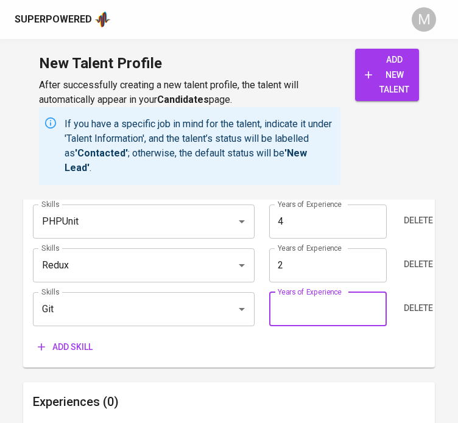
click at [312, 292] on input "number" at bounding box center [327, 309] width 117 height 34
type input "4"
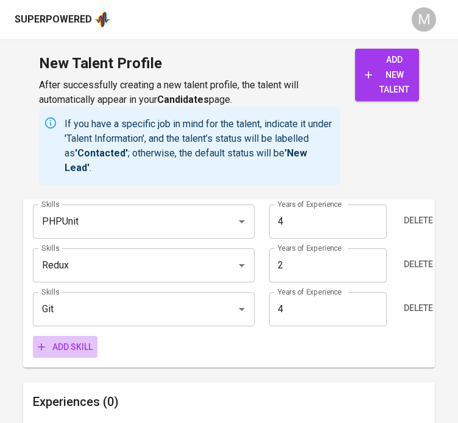
click at [63, 340] on span "Add skill" at bounding box center [65, 347] width 55 height 15
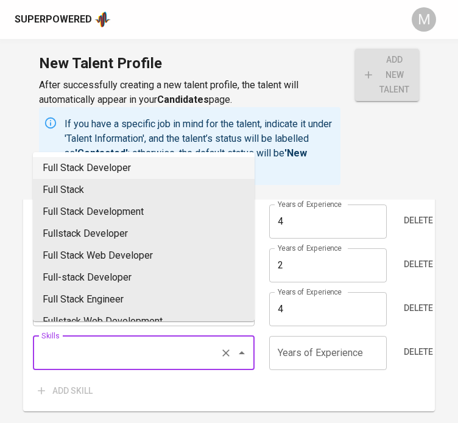
click at [69, 341] on input "Skills" at bounding box center [126, 352] width 176 height 23
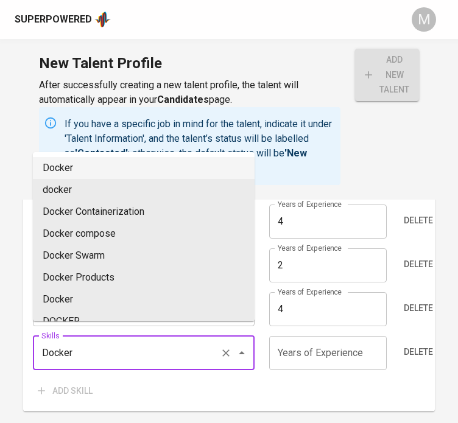
click at [94, 165] on li "Docker" at bounding box center [143, 168] width 221 height 22
type input "Docker"
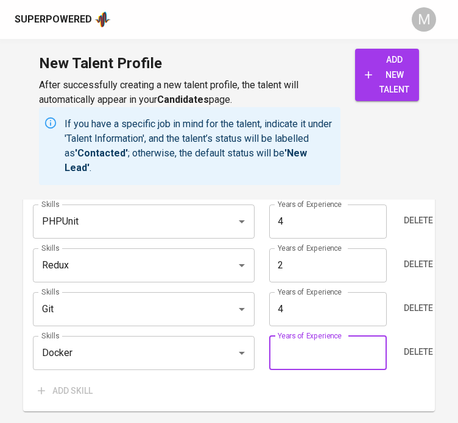
click at [308, 336] on input "number" at bounding box center [327, 353] width 117 height 34
type input "4"
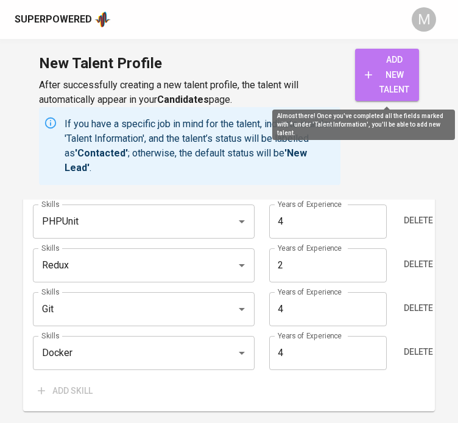
click at [392, 77] on span "add new talent" at bounding box center [386, 74] width 44 height 45
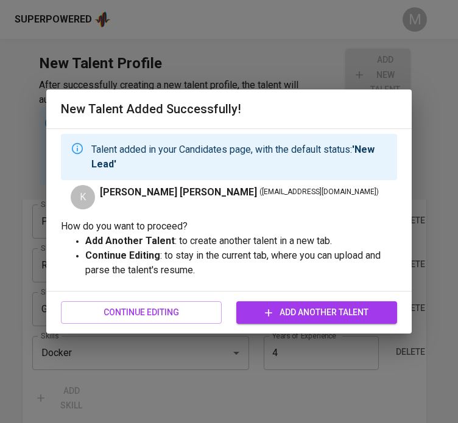
type input "Git"
type input "4"
type input "PHP"
type input "JavaScript"
type input "Docker"
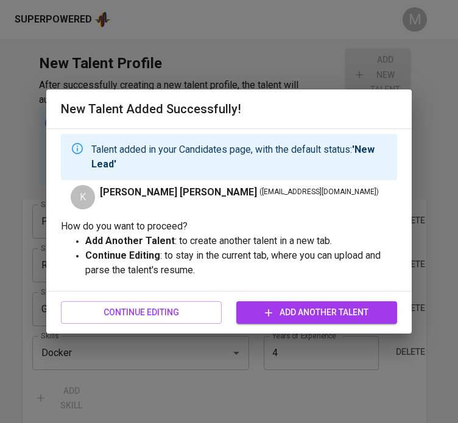
type input "PHPUnit"
type input "4"
type input "Laravel"
type input "React.js"
type input "2"
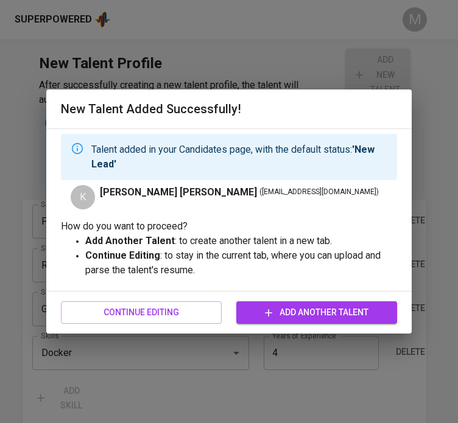
type input "Symfony"
type input "1"
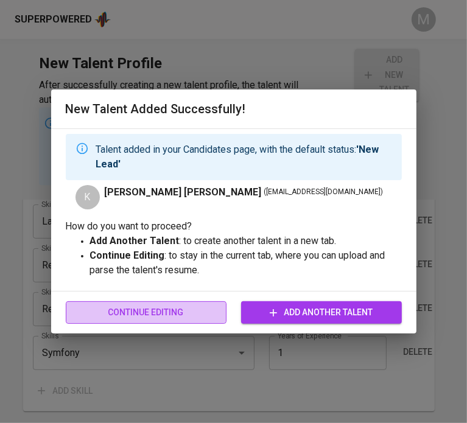
click at [185, 305] on span "Continue Editing" at bounding box center [145, 312] width 141 height 15
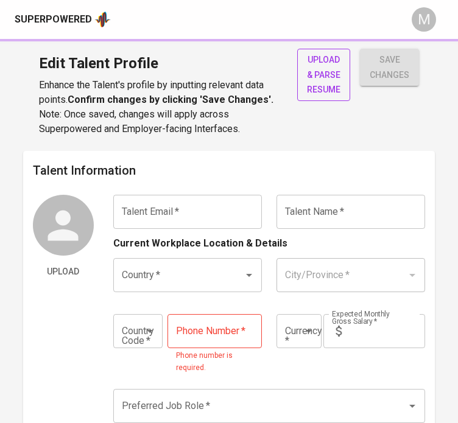
type input "kertnik@gmail.com"
type input "Kert Rey Nikko Lumahang"
type input "[GEOGRAPHIC_DATA]"
type input "+63"
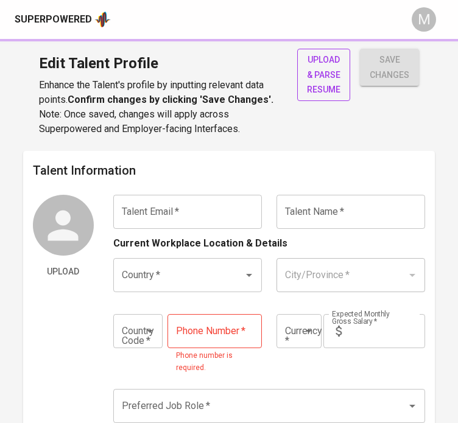
type input "965-402-0110"
type input "PHP"
type input "95,000"
type input "Frontend Developer"
radio input "true"
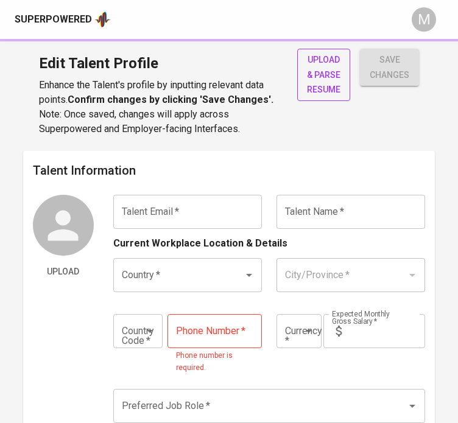
radio input "true"
type input "4"
type input "1 Month"
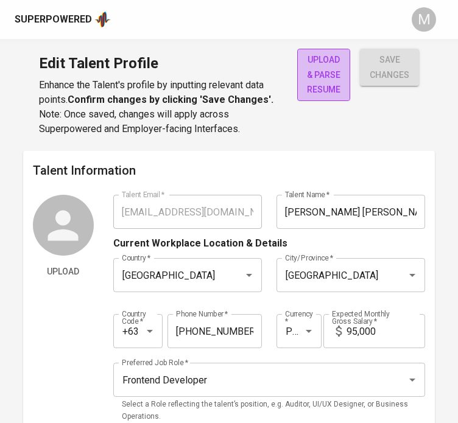
click at [326, 91] on span "upload & parse resume" at bounding box center [323, 74] width 33 height 45
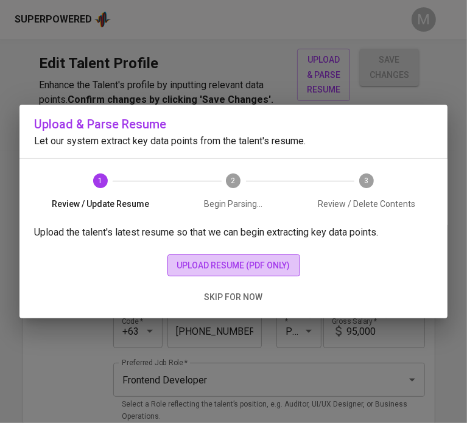
click at [231, 271] on span "upload resume (pdf only)" at bounding box center [233, 265] width 113 height 15
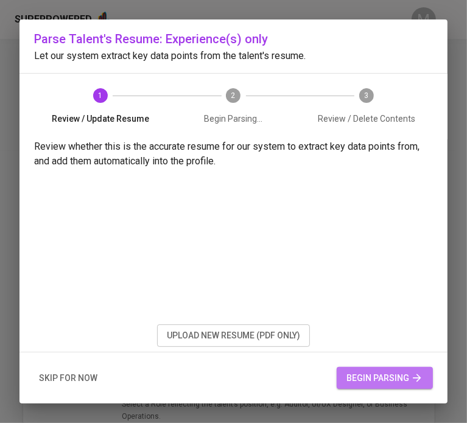
click at [376, 386] on button "begin parsing" at bounding box center [384, 378] width 96 height 23
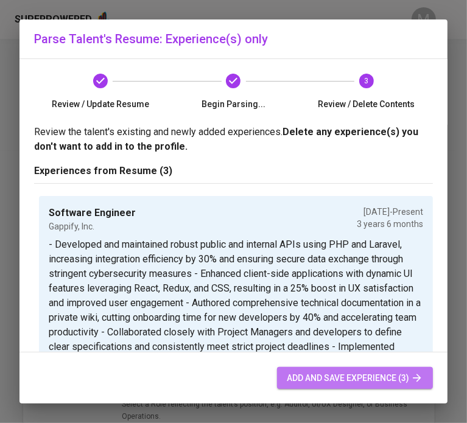
click at [352, 377] on span "add and save experience (3)" at bounding box center [355, 378] width 136 height 15
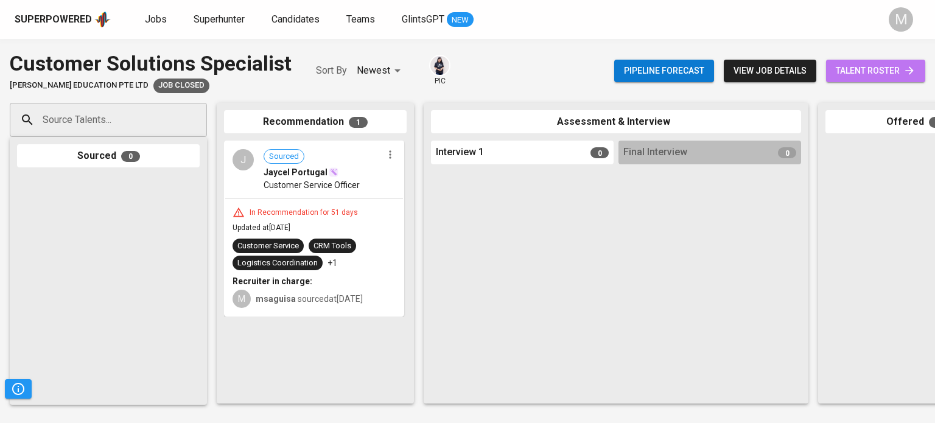
click at [868, 72] on span "talent roster" at bounding box center [875, 70] width 80 height 15
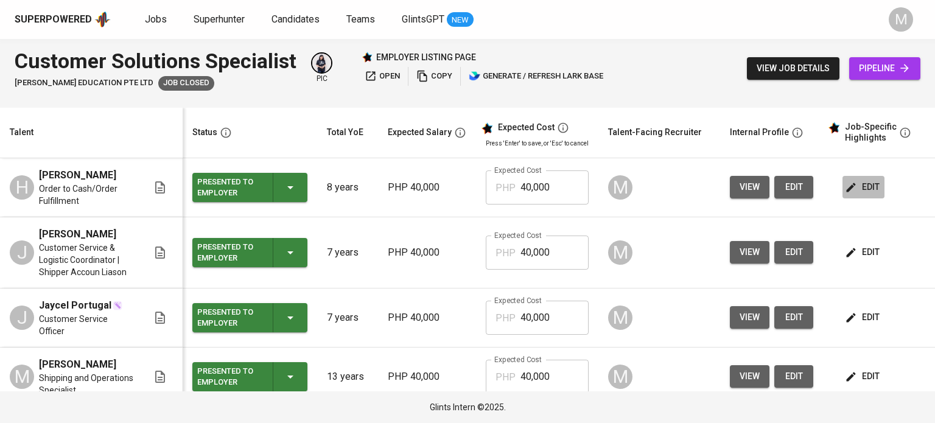
click at [867, 190] on span "edit" at bounding box center [863, 186] width 32 height 15
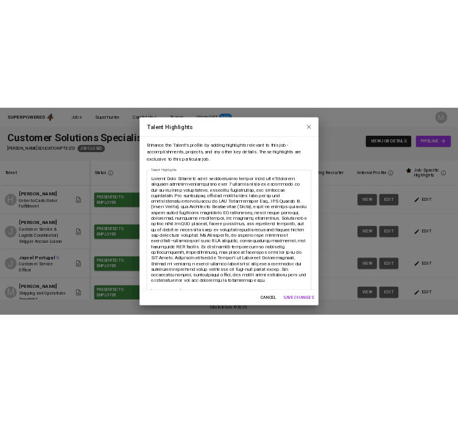
scroll to position [181, 0]
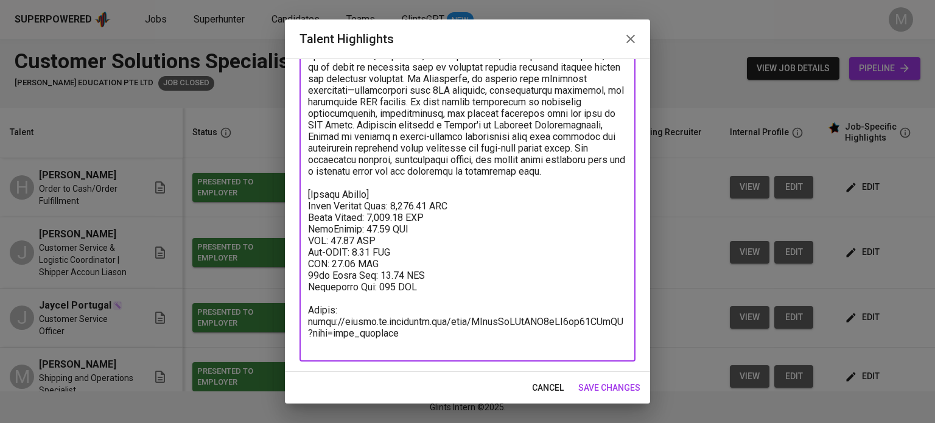
drag, startPoint x: 437, startPoint y: 301, endPoint x: 302, endPoint y: 206, distance: 165.4
click at [302, 206] on div "x Talent Highlights" at bounding box center [467, 154] width 336 height 416
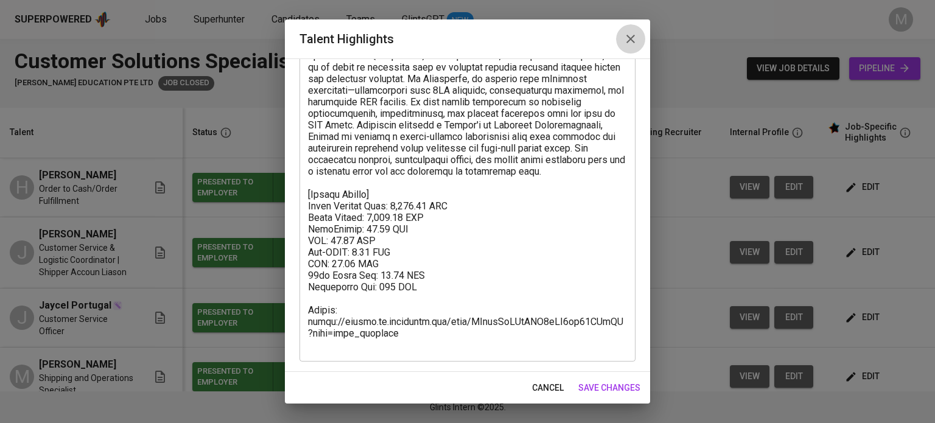
click at [632, 38] on icon "button" at bounding box center [630, 39] width 9 height 9
